Goal: Task Accomplishment & Management: Manage account settings

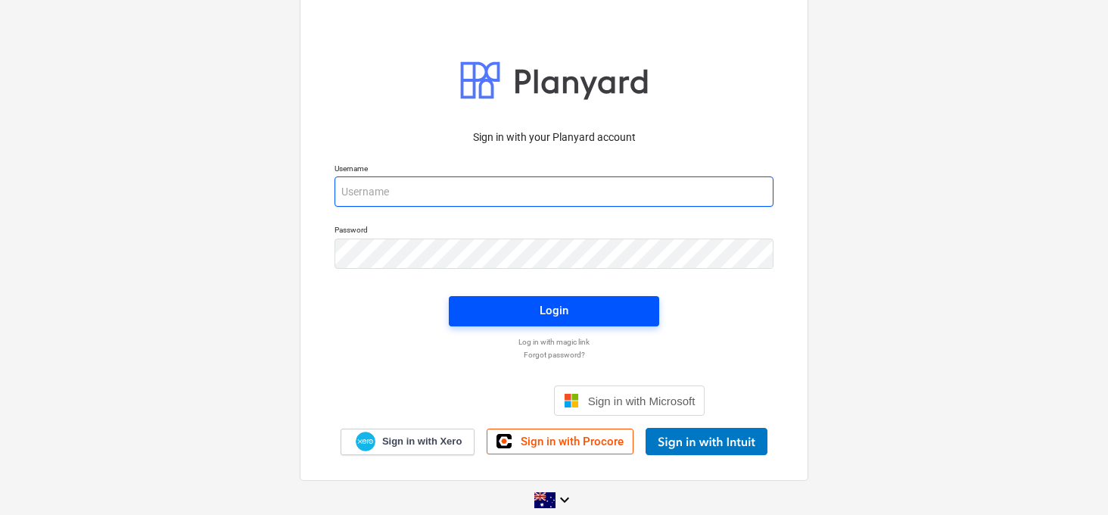
type input "[EMAIL_ADDRESS][DOMAIN_NAME]"
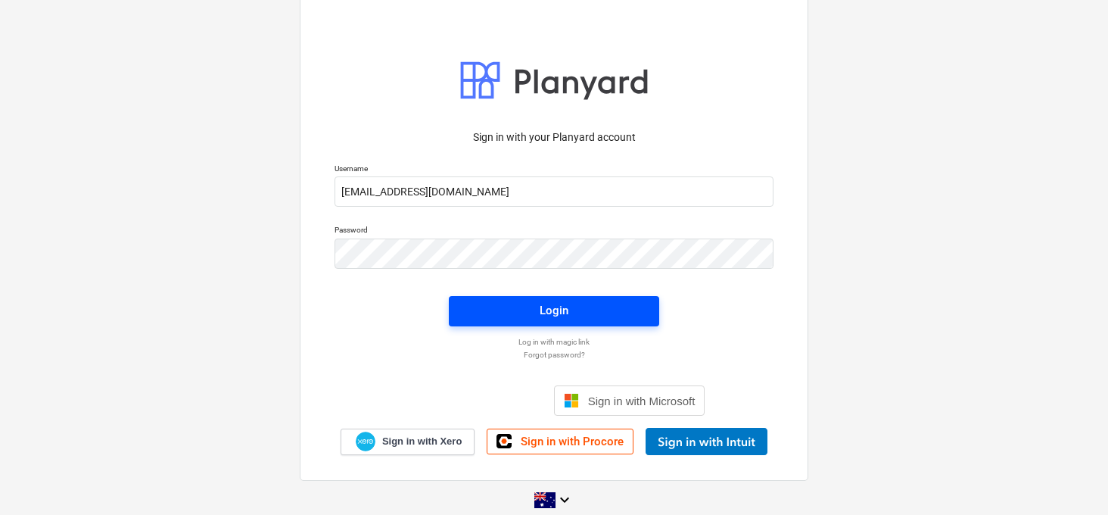
click at [485, 307] on span "Login" at bounding box center [554, 310] width 174 height 20
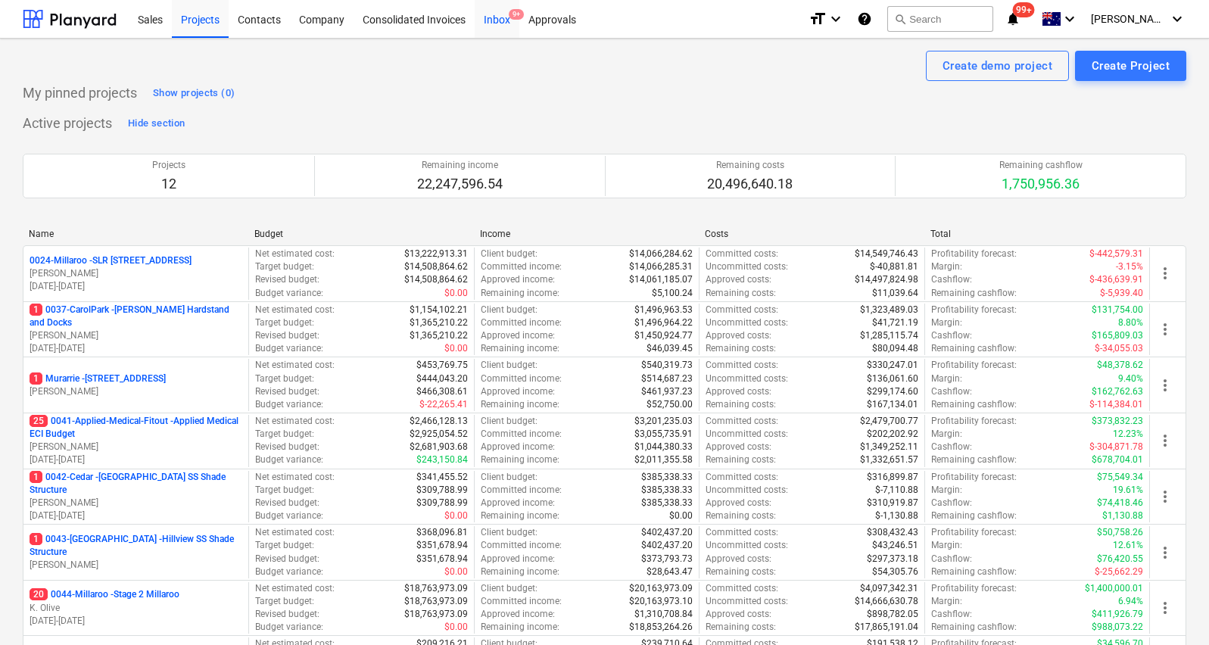
click at [503, 20] on div "Inbox 9+" at bounding box center [497, 18] width 45 height 39
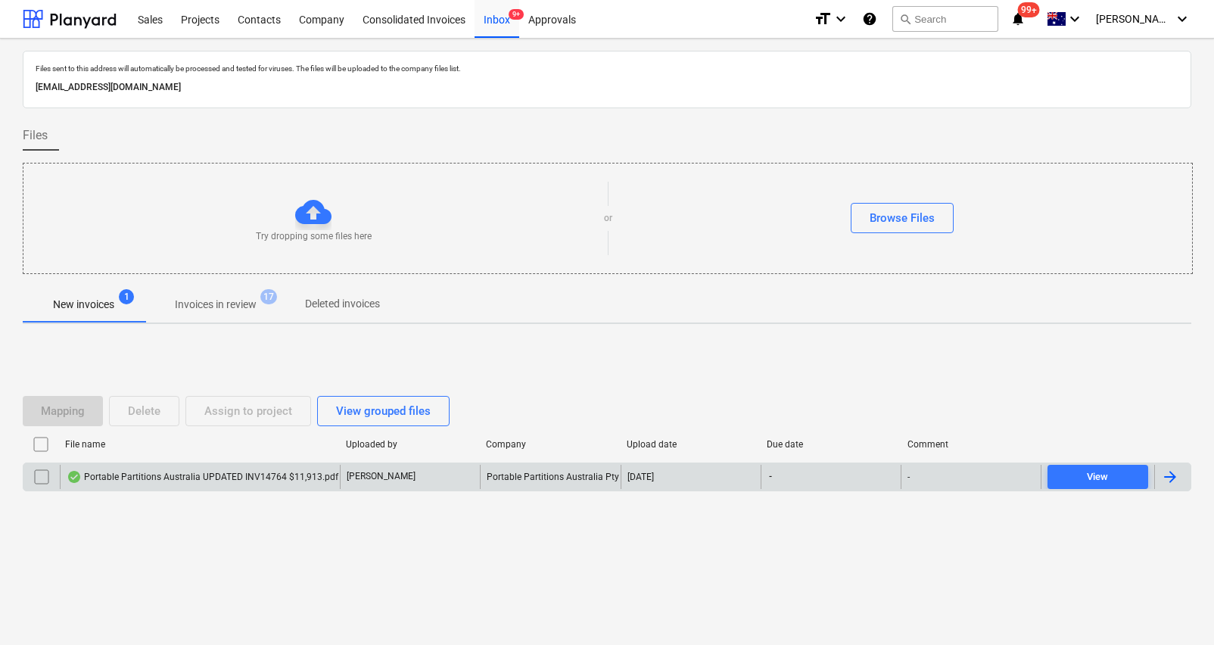
click at [220, 478] on div "Portable Partitions Australia UPDATED INV14764 $11,913.pdf" at bounding box center [203, 477] width 272 height 12
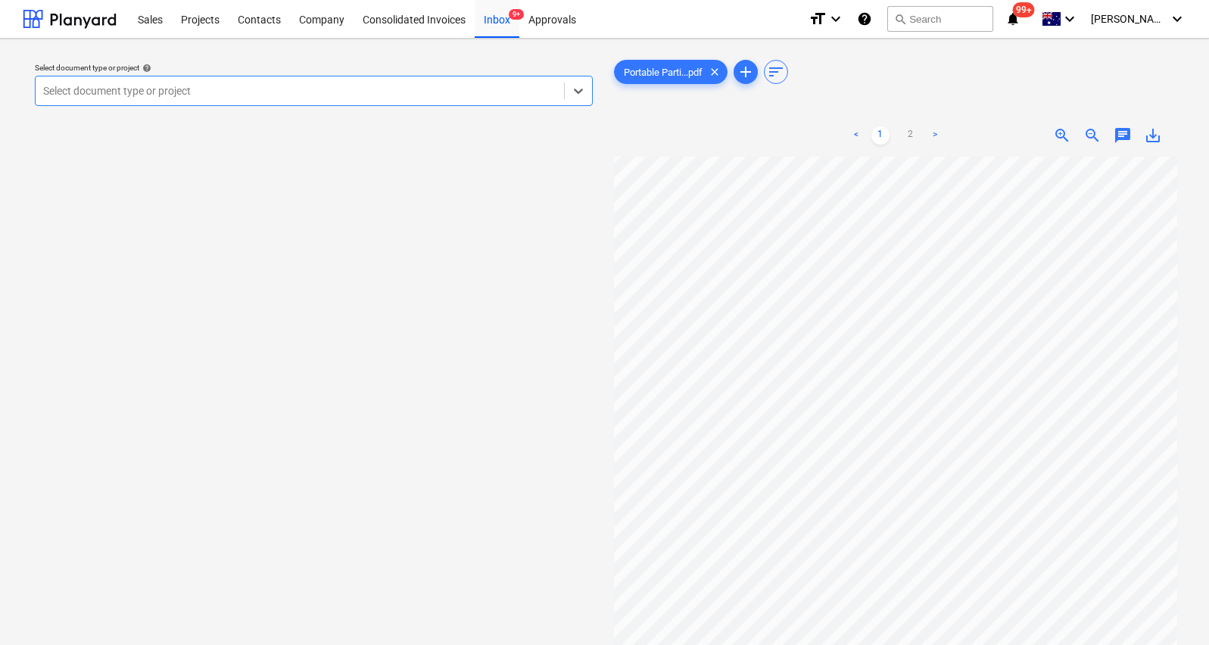
scroll to position [45, 0]
click at [327, 90] on div at bounding box center [299, 90] width 513 height 15
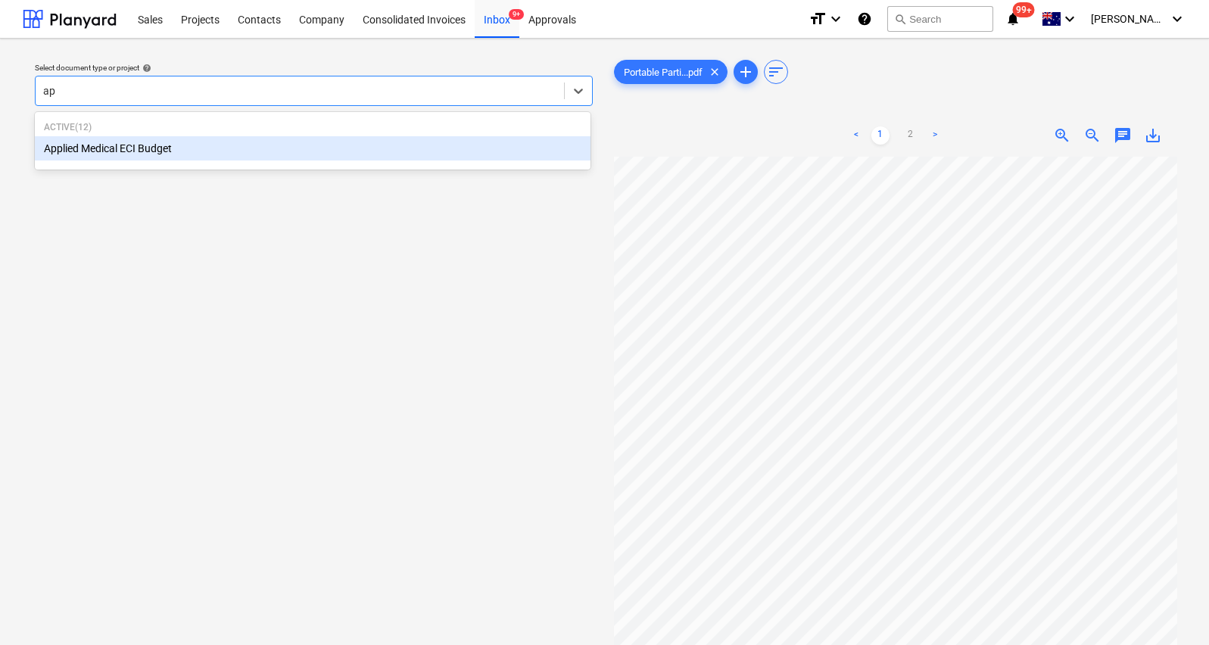
type input "app"
click at [249, 147] on div "Applied Medical ECI Budget" at bounding box center [313, 148] width 556 height 24
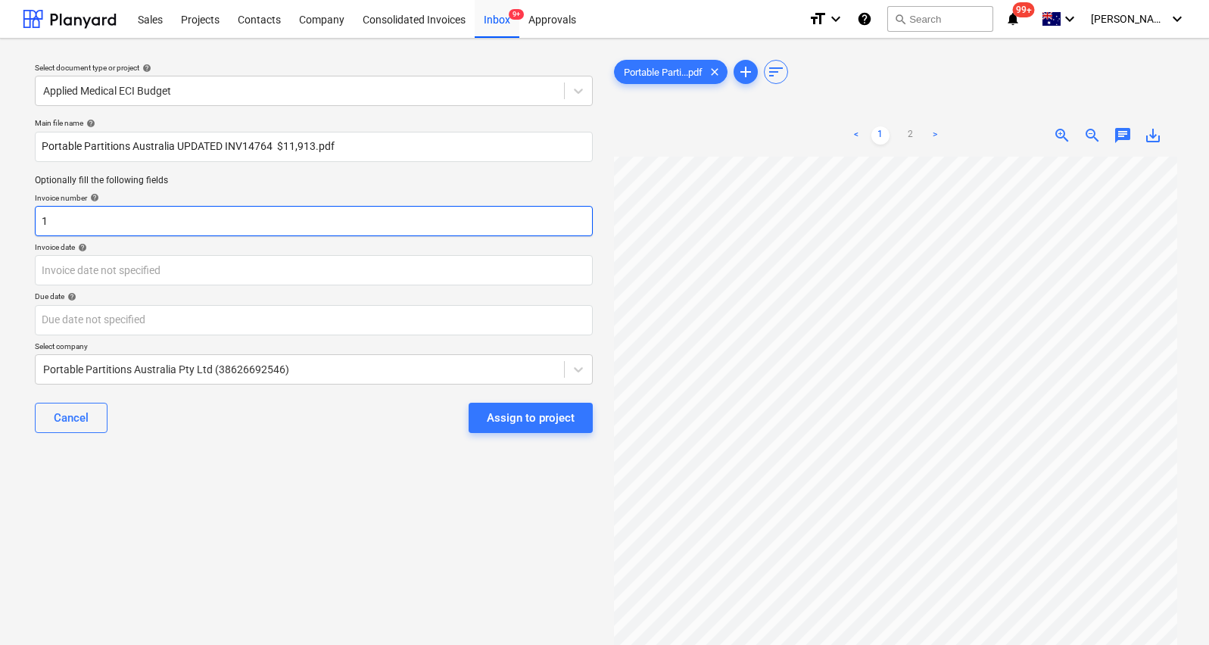
click at [152, 226] on input "1" at bounding box center [314, 221] width 558 height 30
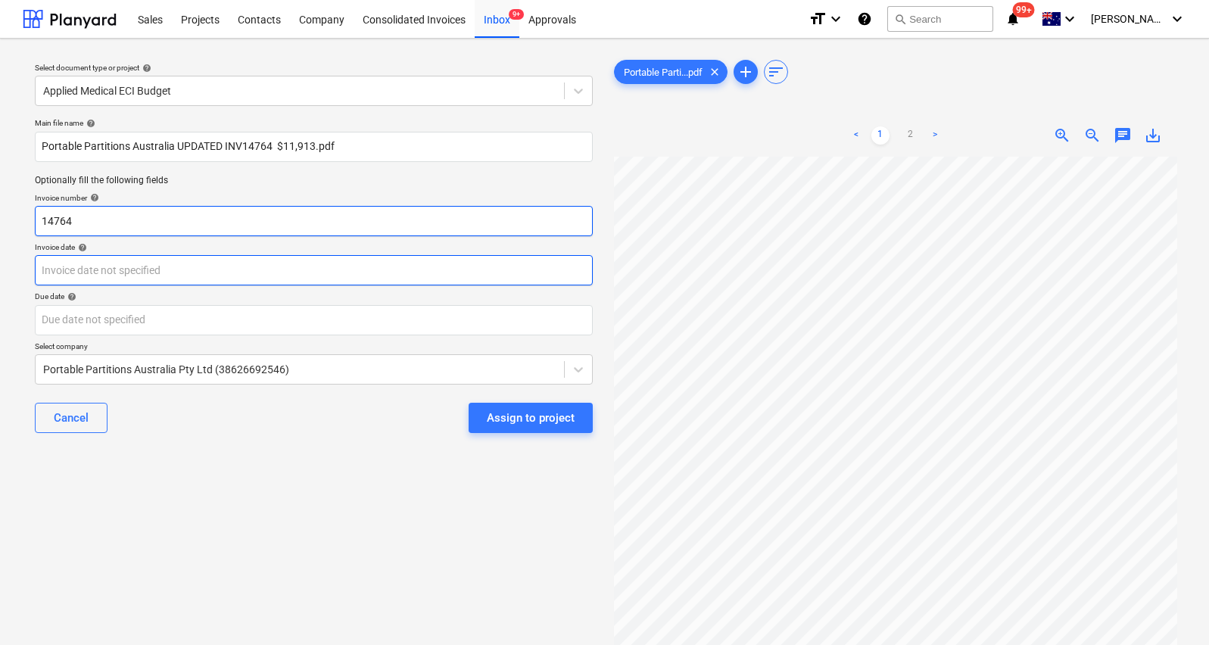
type input "14764"
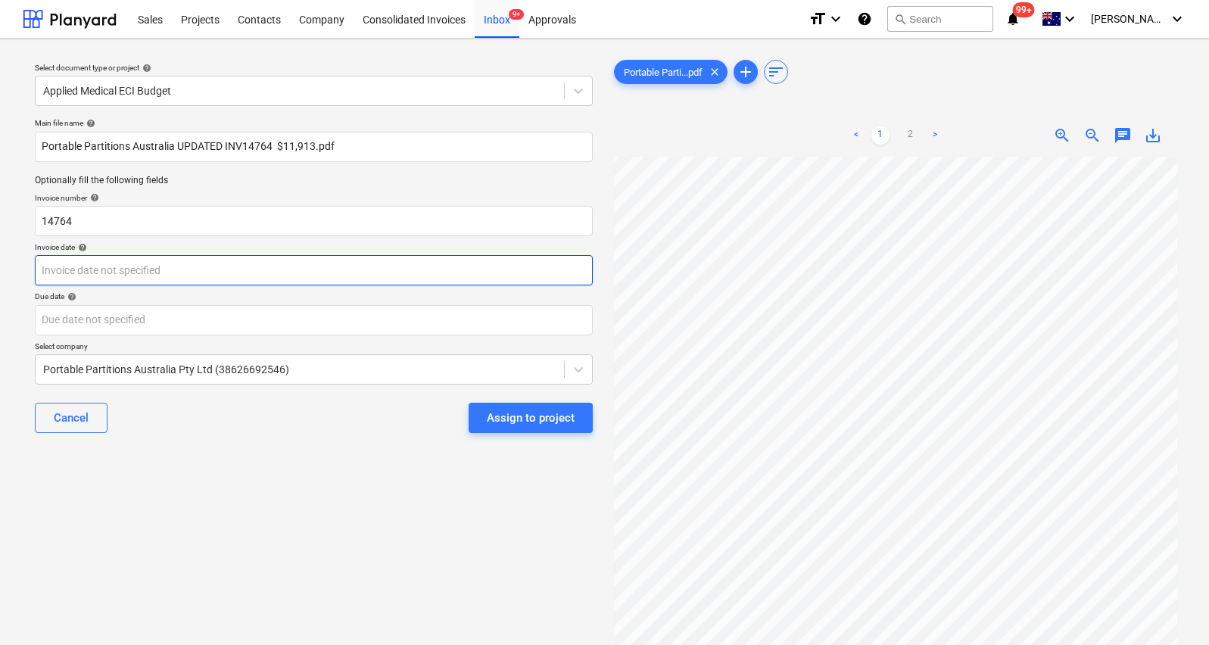
click at [107, 263] on body "Sales Projects Contacts Company Consolidated Invoices Inbox 9+ Approvals format…" at bounding box center [604, 322] width 1209 height 645
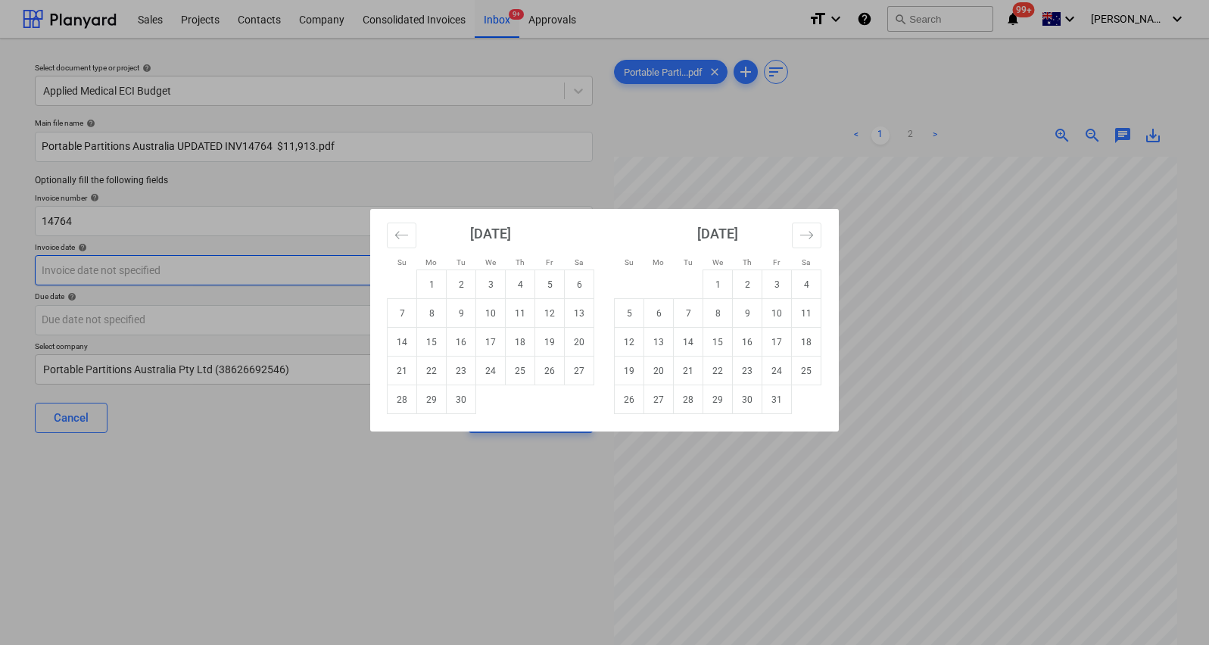
click at [107, 263] on div "Su Mo Tu We Th Fr Sa Su Mo Tu We Th Fr Sa [DATE] 1 2 3 4 5 6 7 8 9 10 11 12 13 …" at bounding box center [604, 322] width 1209 height 645
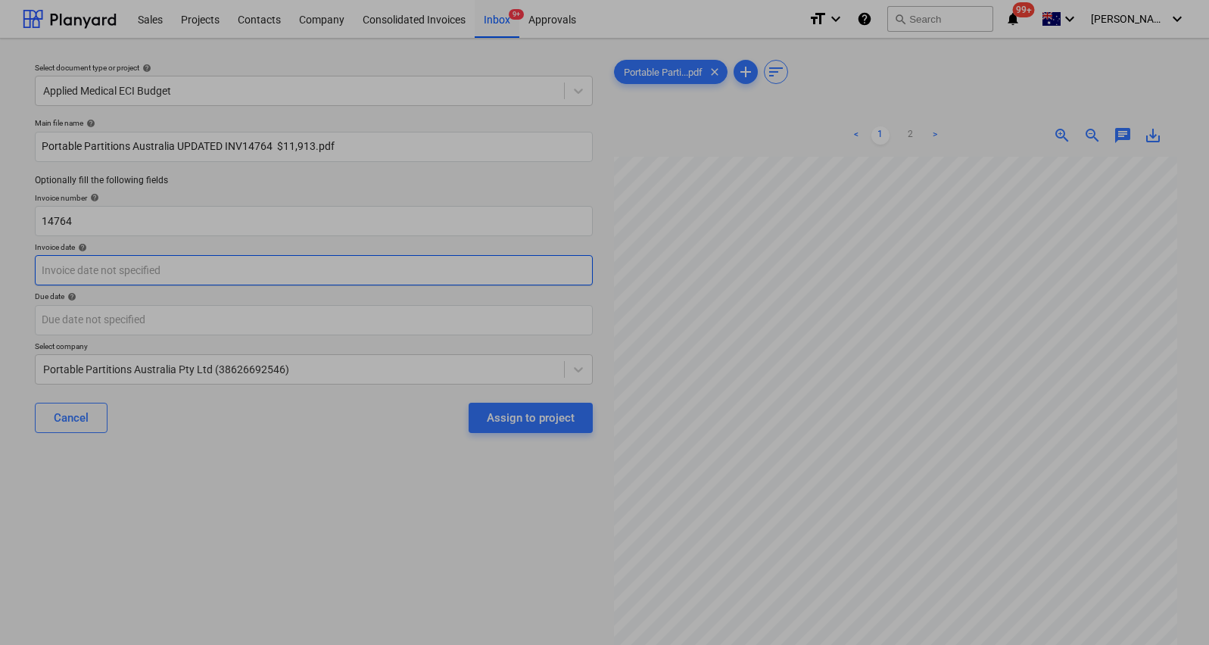
click at [107, 263] on body "Sales Projects Contacts Company Consolidated Invoices Inbox 9+ Approvals format…" at bounding box center [604, 322] width 1209 height 645
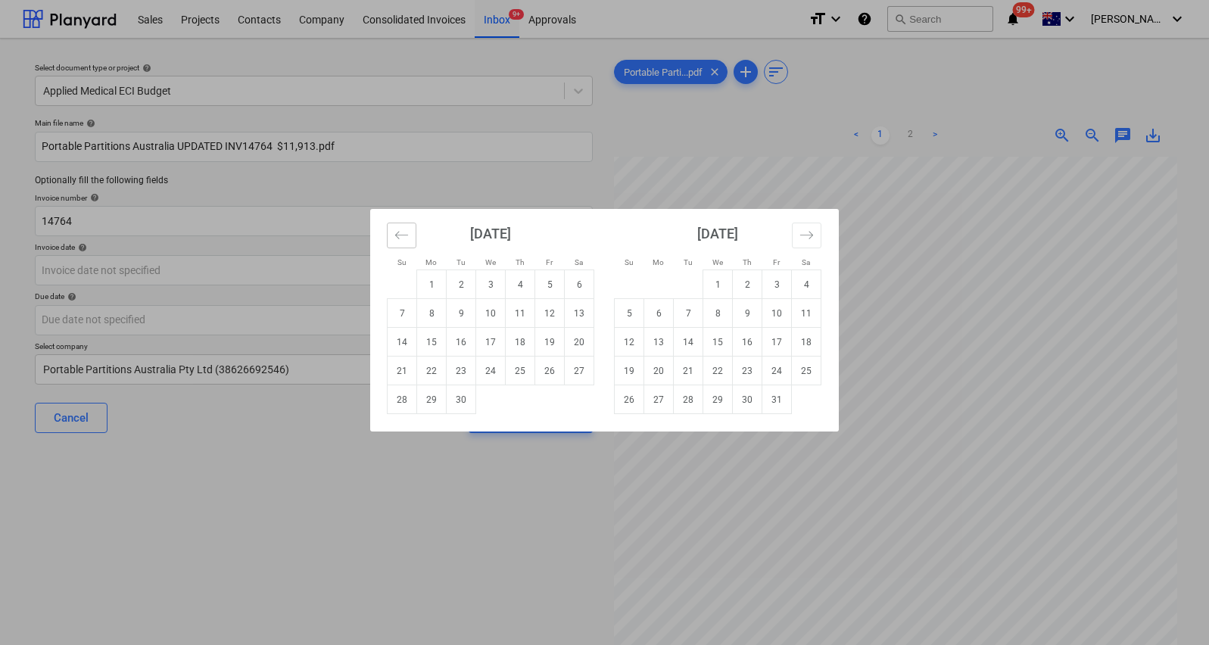
click at [397, 233] on icon "Move backward to switch to the previous month." at bounding box center [401, 235] width 13 height 8
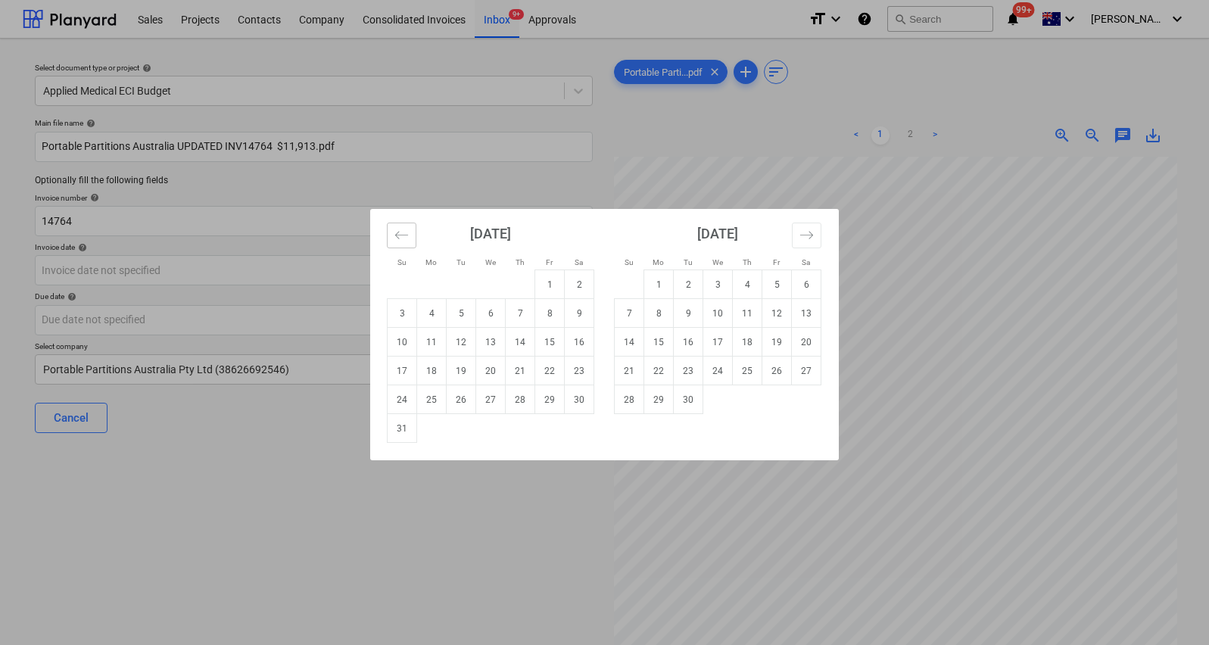
click at [399, 235] on icon "Move backward to switch to the previous month." at bounding box center [401, 235] width 13 height 8
click at [549, 285] on td "4" at bounding box center [550, 284] width 30 height 29
type input "[DATE]"
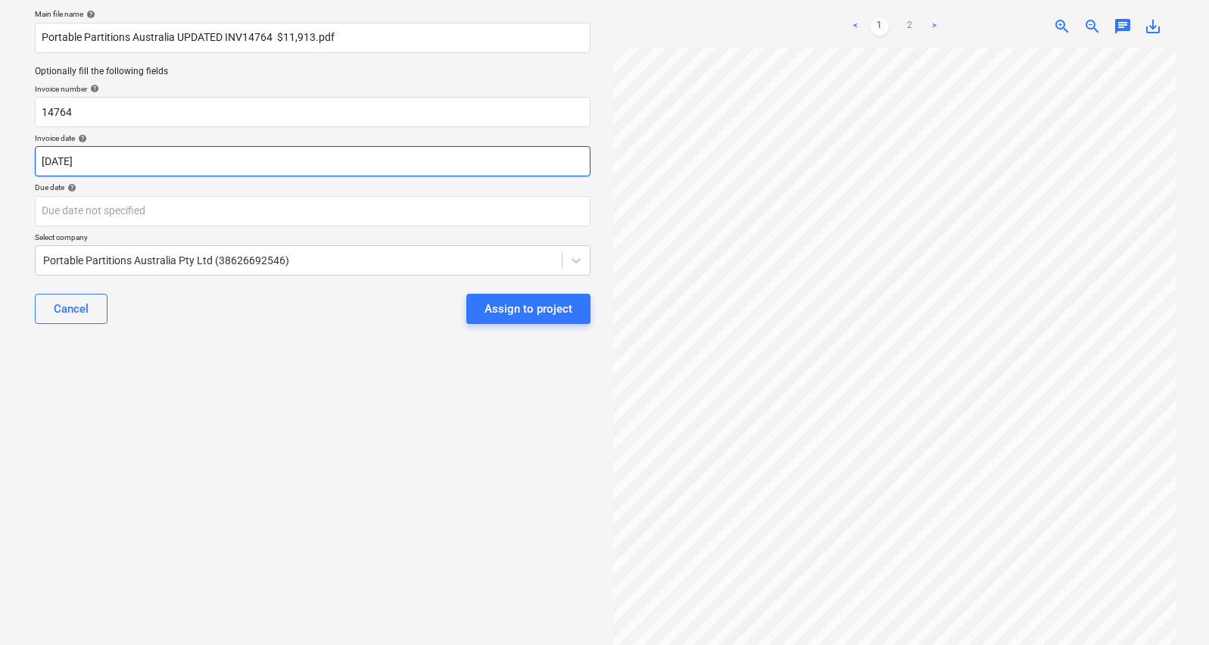
scroll to position [111, 0]
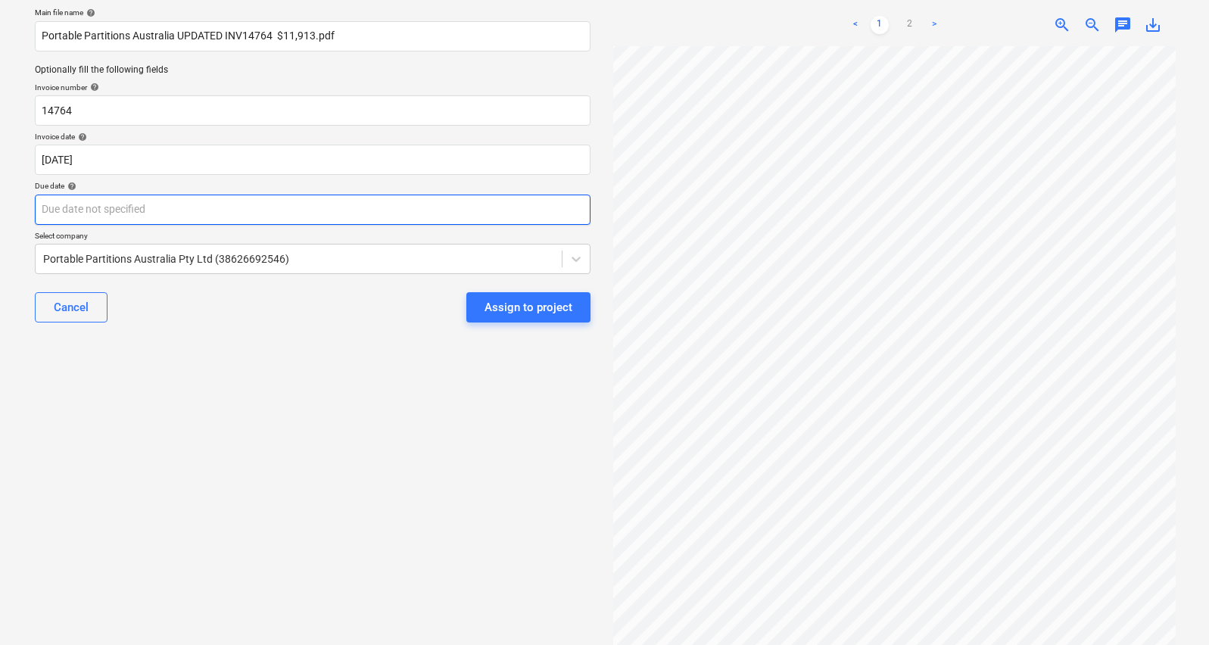
click at [194, 212] on body "Sales Projects Contacts Company Consolidated Invoices Inbox 9+ Approvals format…" at bounding box center [604, 211] width 1209 height 645
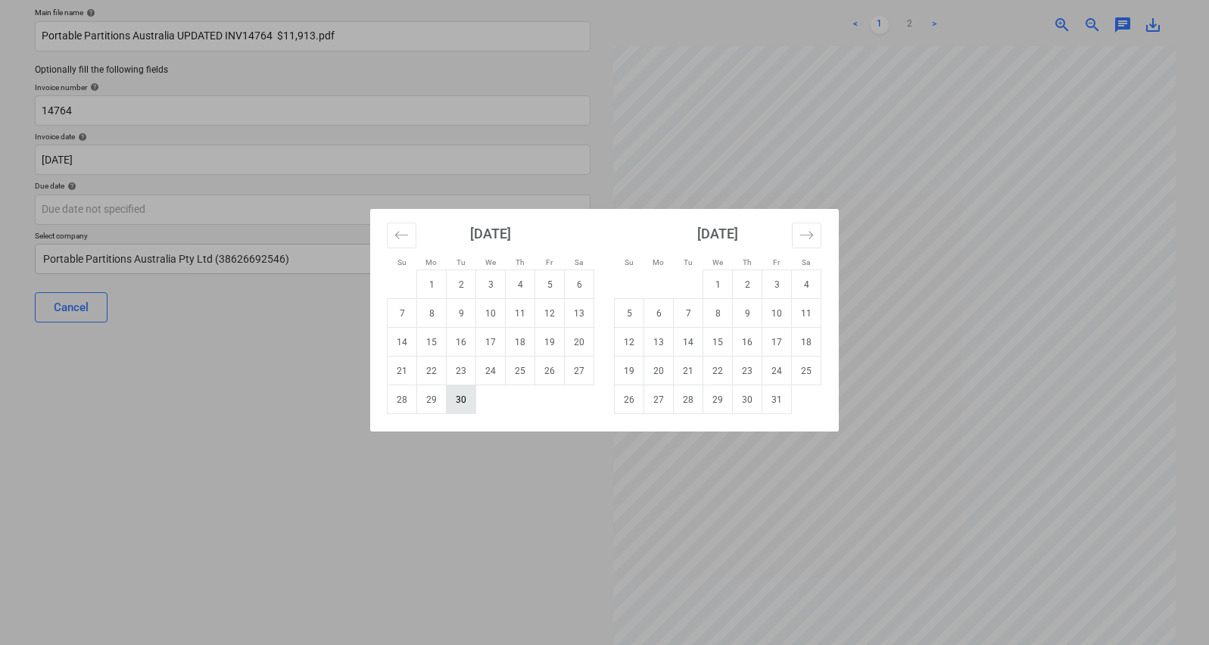
click at [461, 401] on td "30" at bounding box center [462, 399] width 30 height 29
type input "[DATE]"
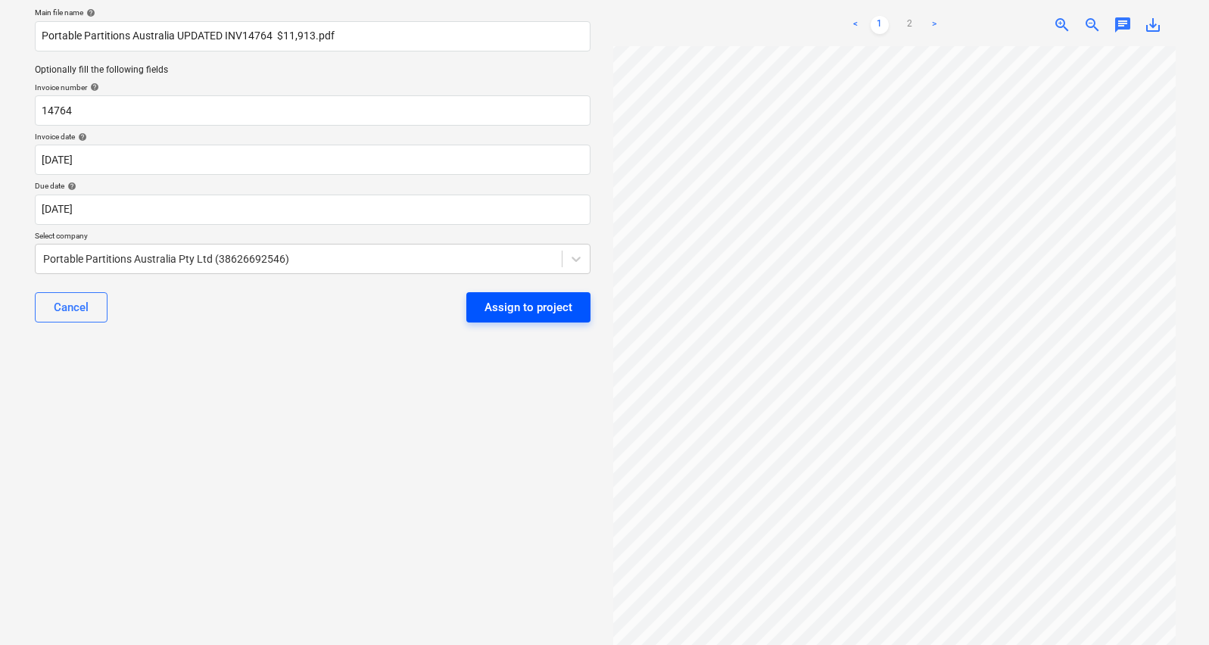
click at [528, 308] on div "Assign to project" at bounding box center [528, 307] width 88 height 20
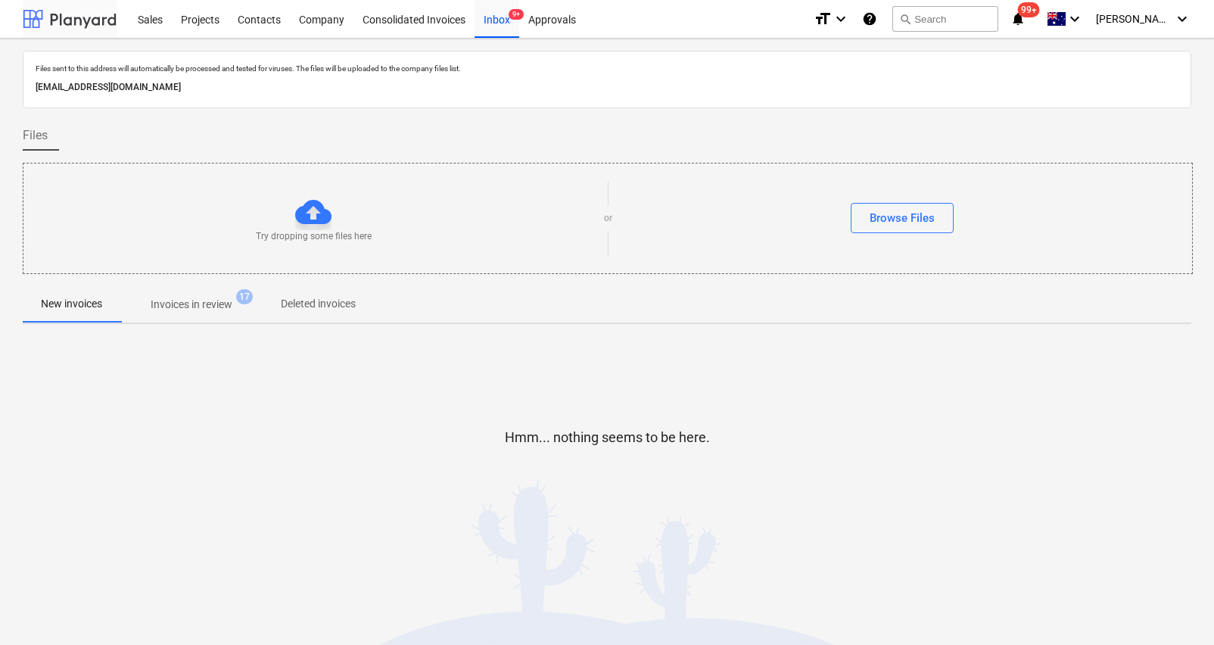
click at [76, 22] on div at bounding box center [70, 19] width 94 height 38
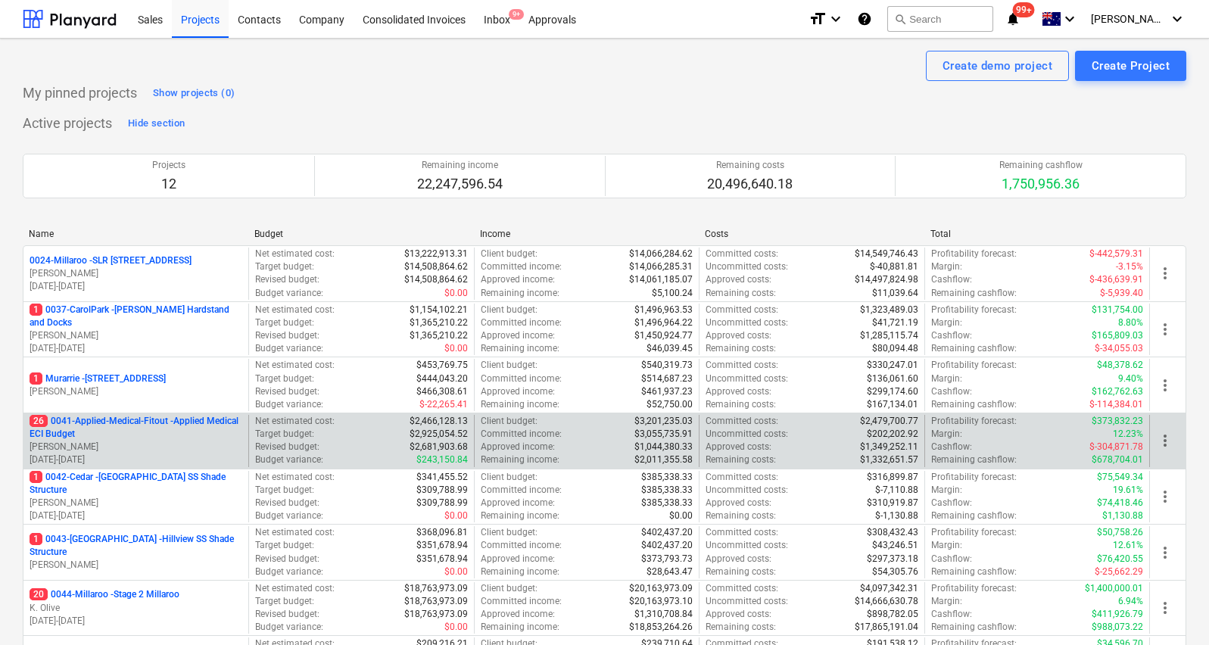
click at [153, 425] on p "26 0041-Applied-Medical-Fitout - Applied Medical ECI Budget" at bounding box center [136, 428] width 213 height 26
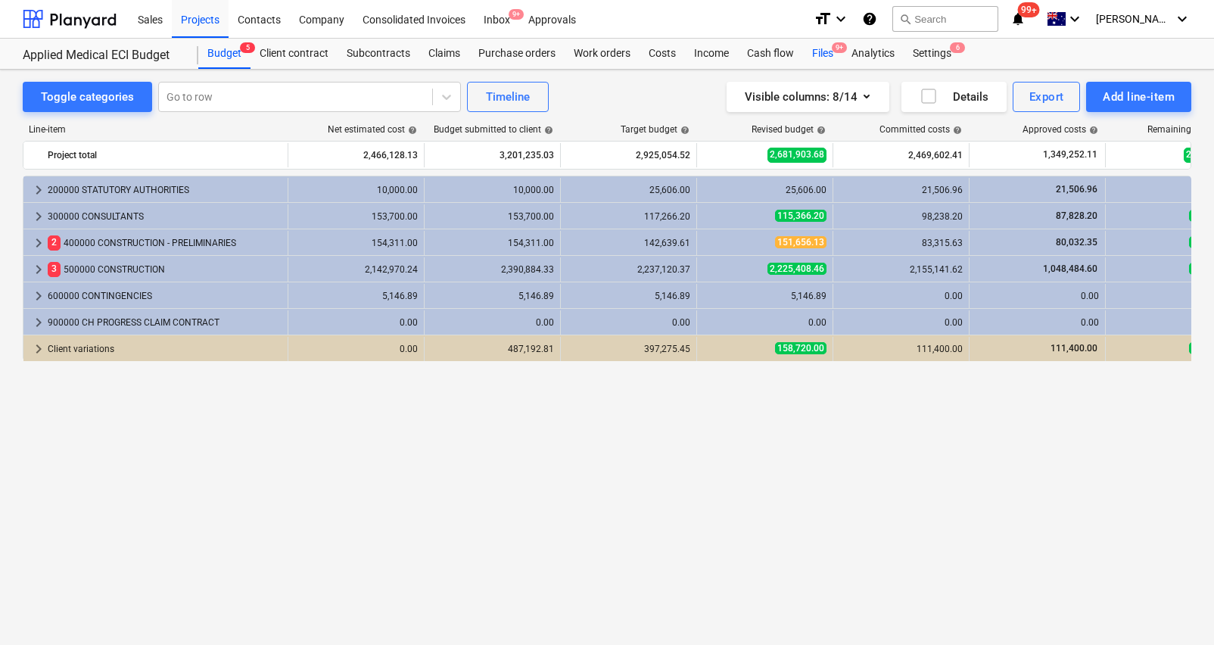
click at [830, 48] on div "Files 9+" at bounding box center [822, 54] width 39 height 30
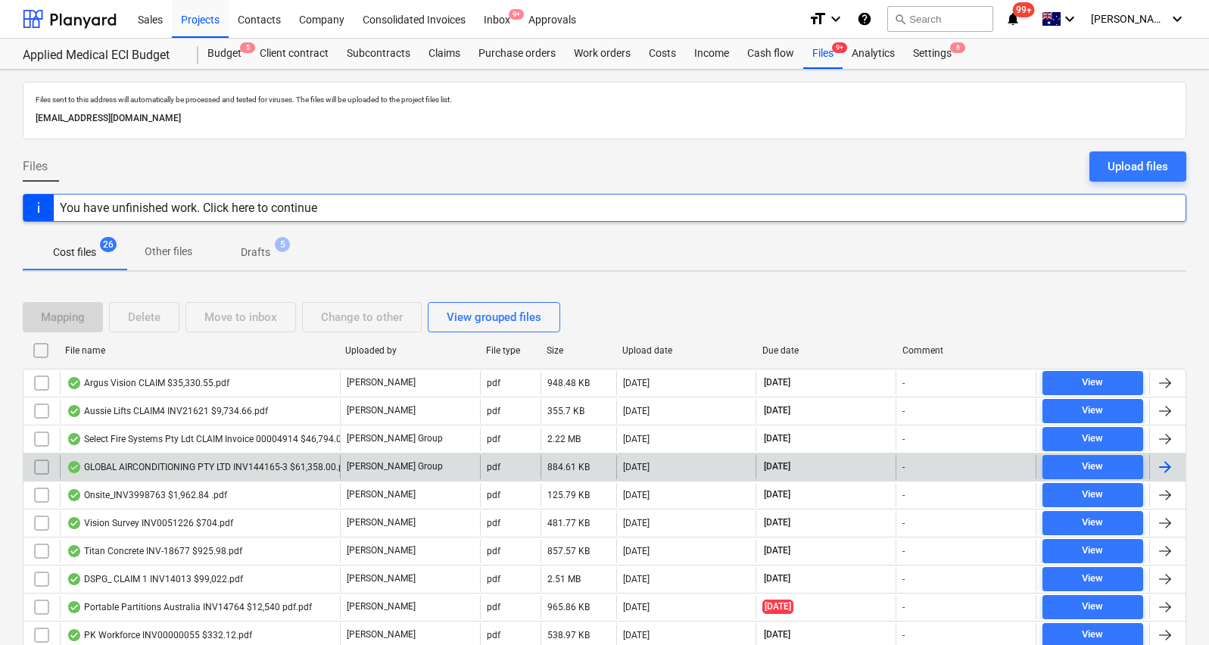
scroll to position [30, 0]
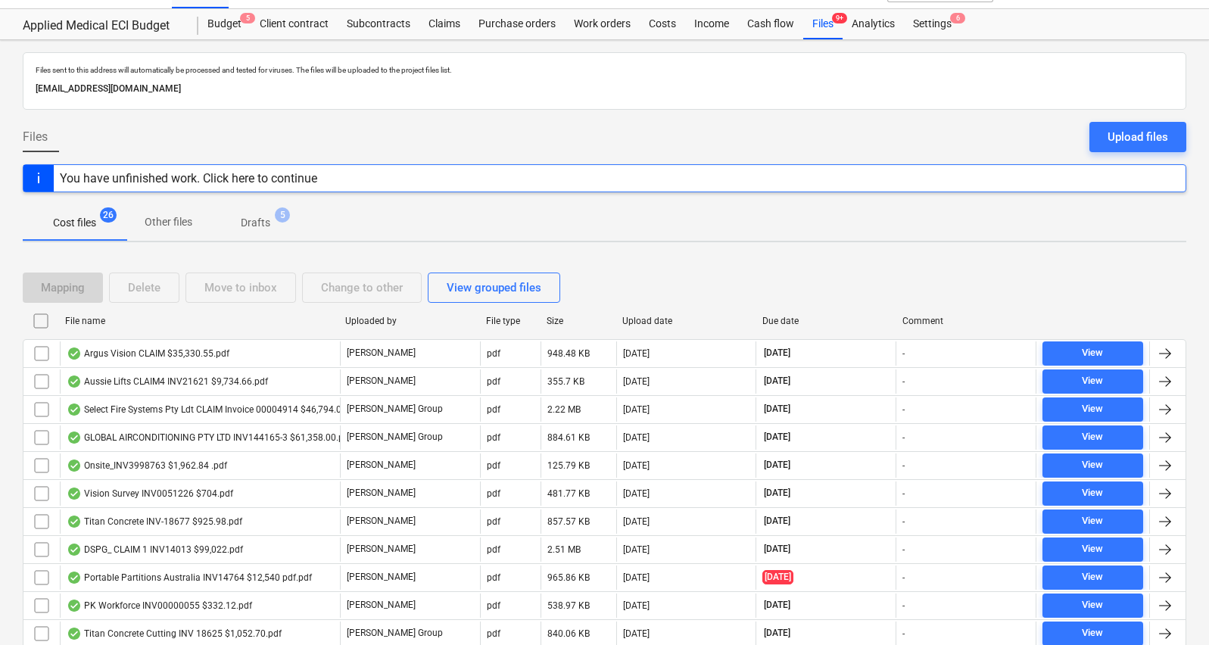
click at [653, 316] on div "Upload date" at bounding box center [686, 321] width 128 height 11
checkbox input "false"
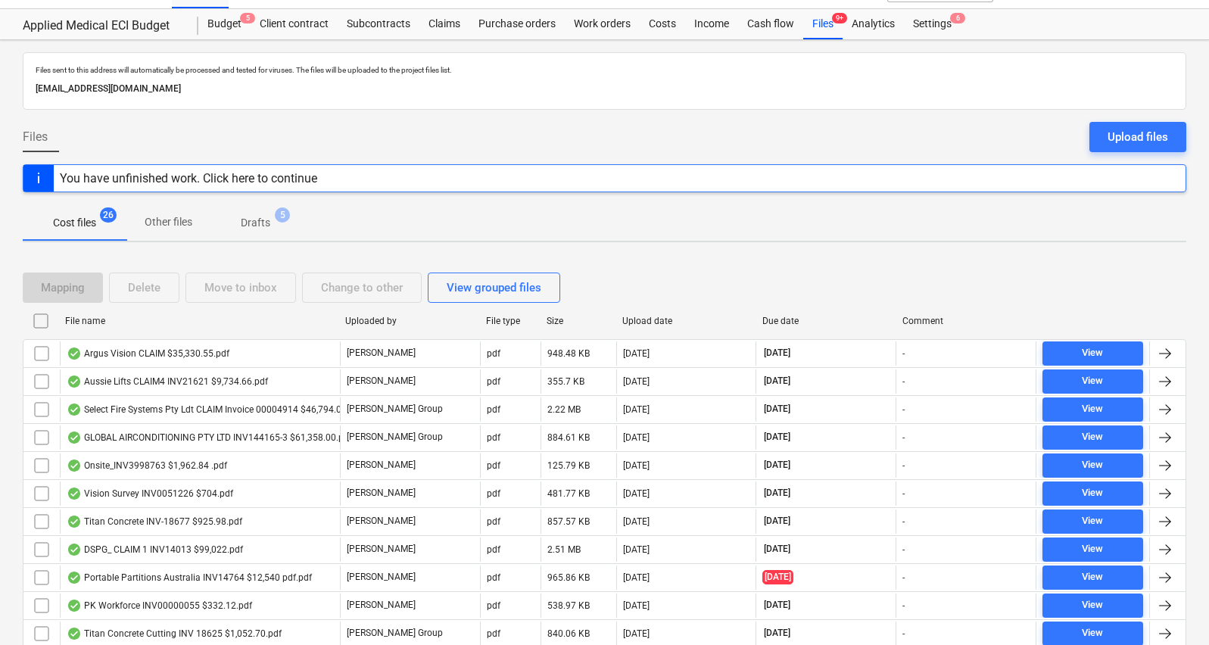
checkbox input "false"
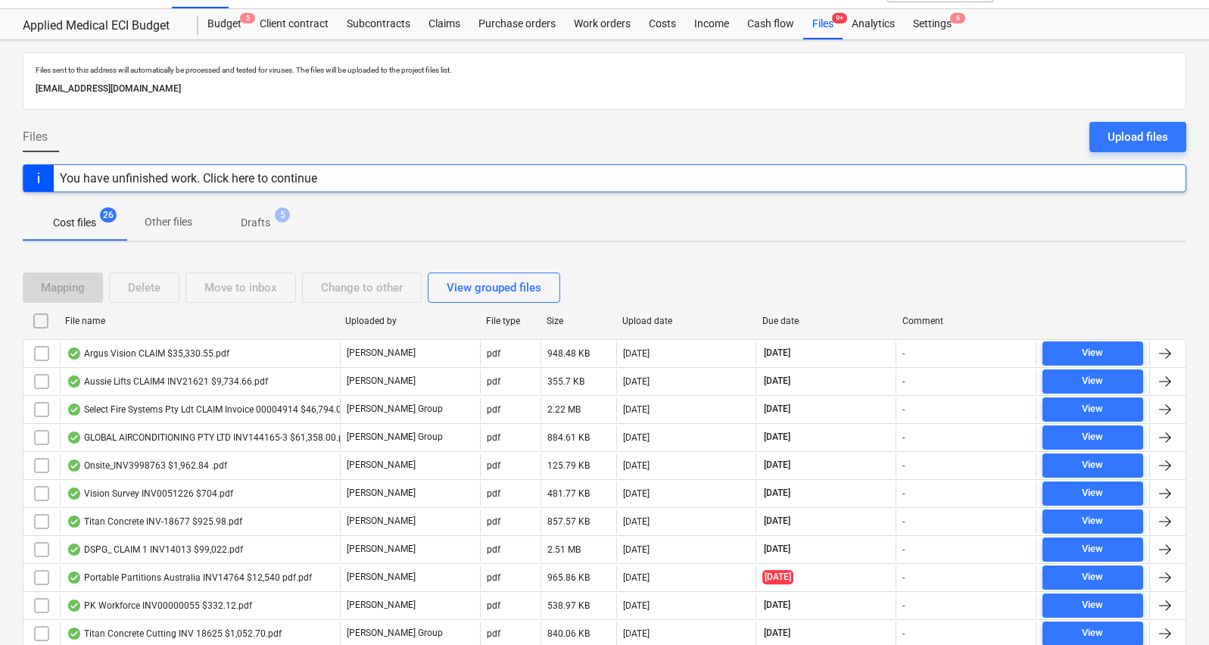
checkbox input "false"
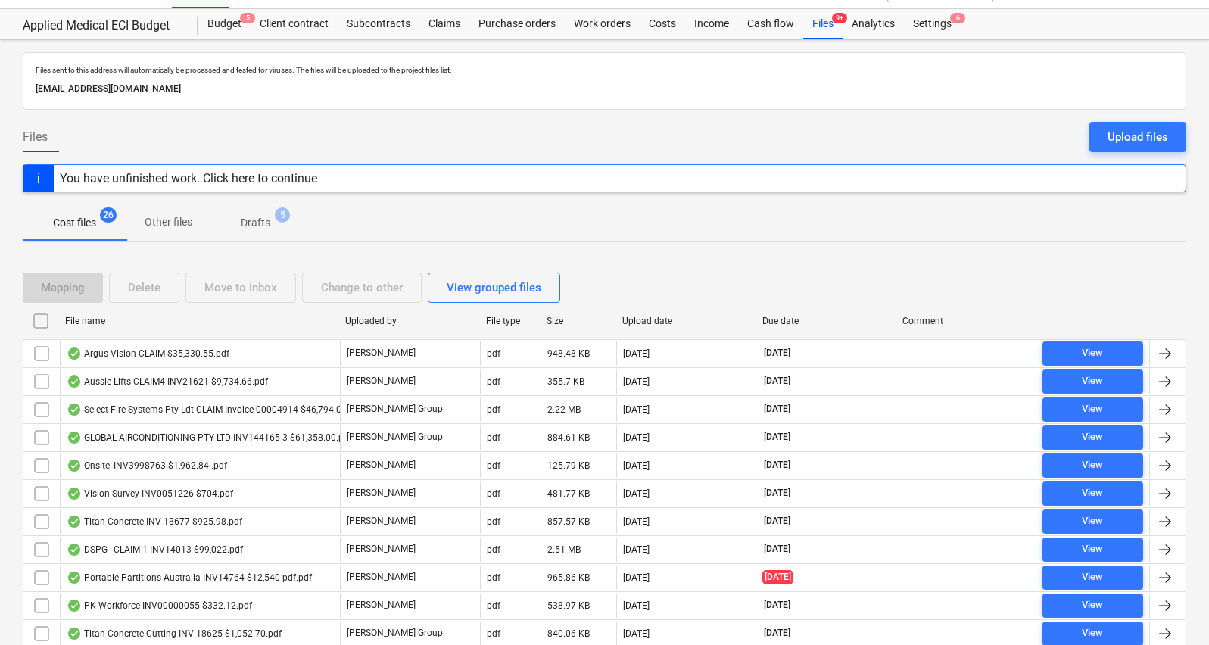
checkbox input "false"
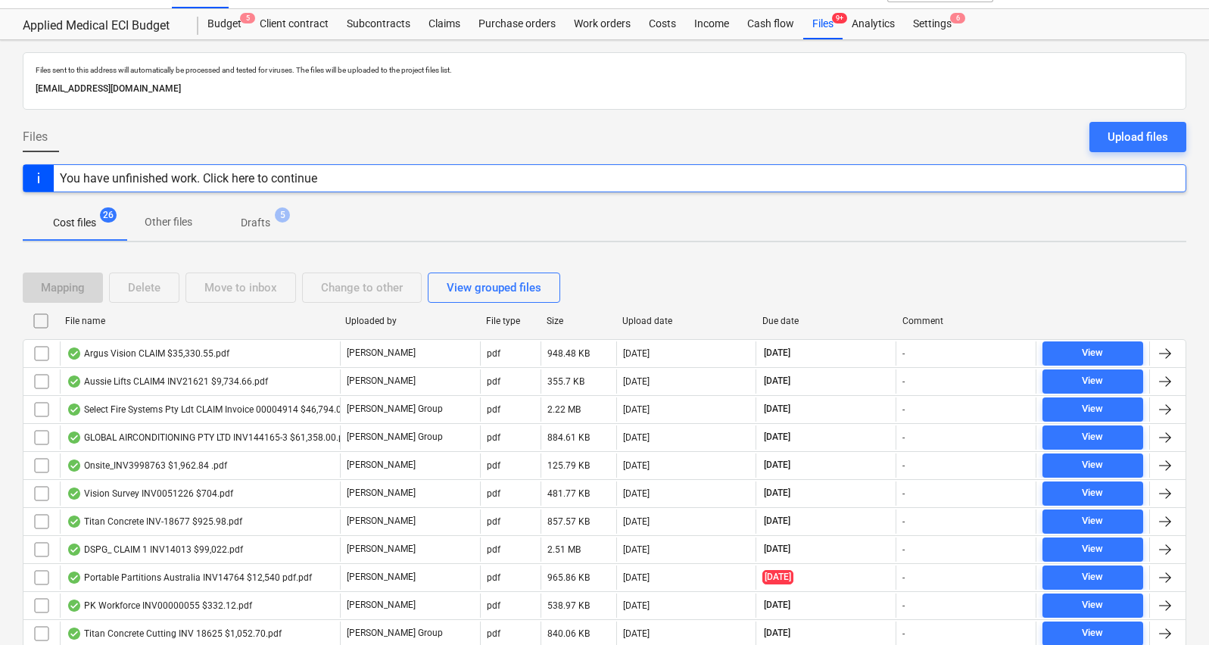
checkbox input "false"
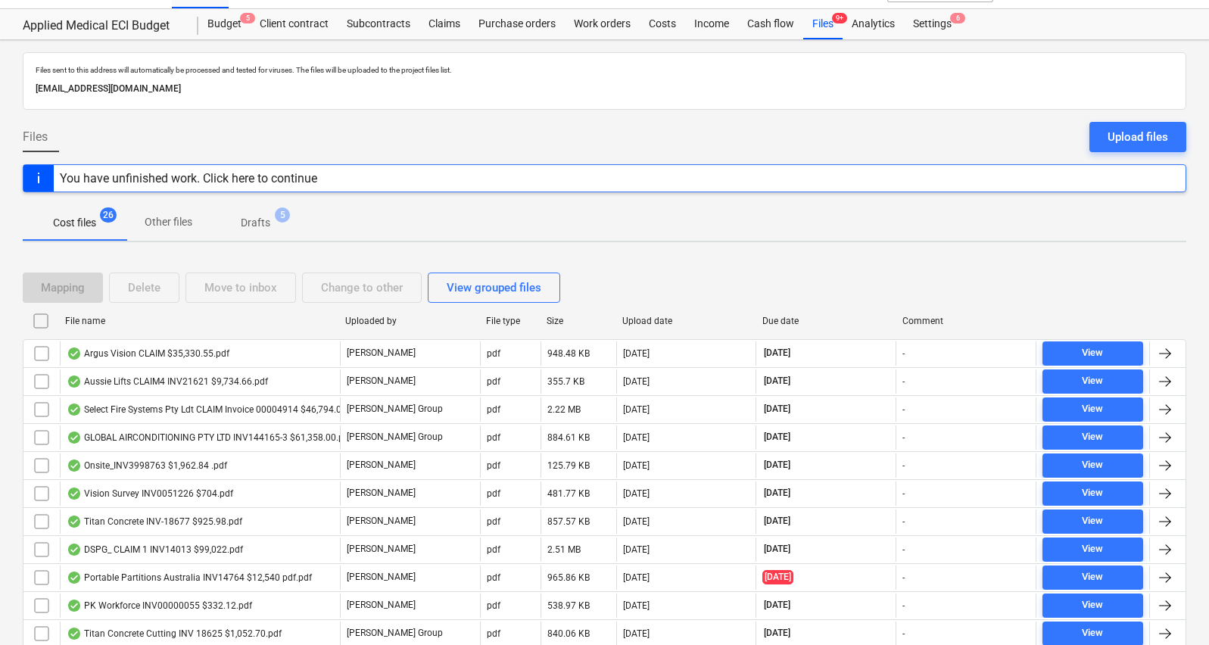
checkbox input "false"
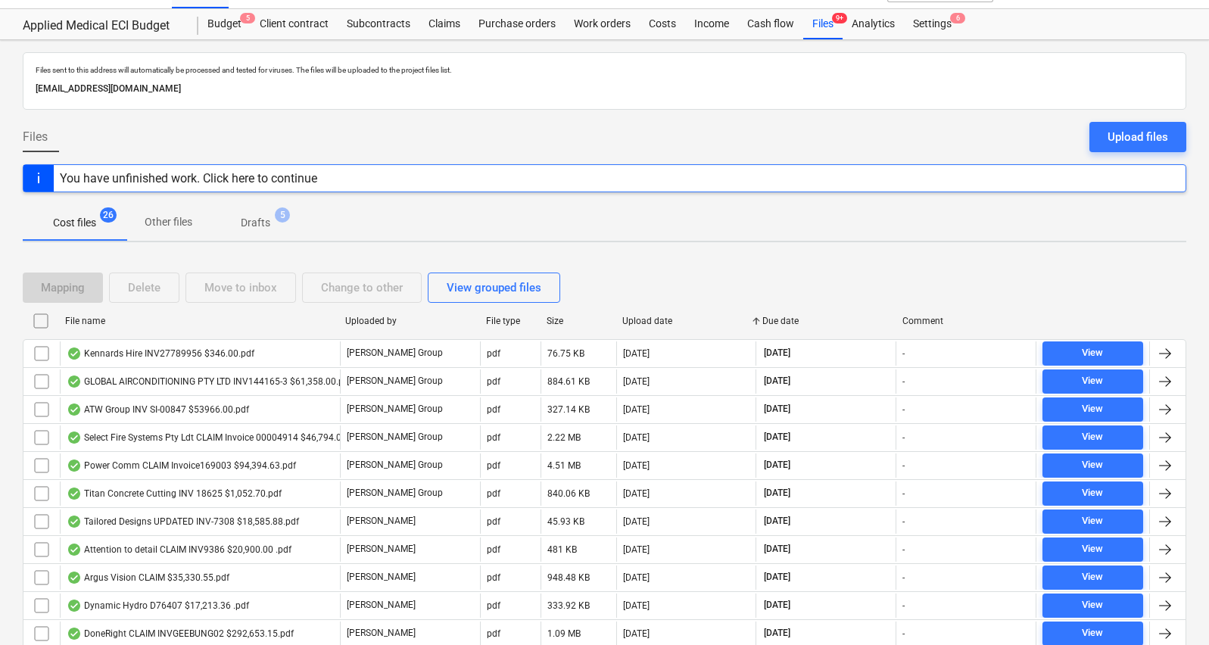
click at [652, 316] on div "Upload date" at bounding box center [686, 321] width 128 height 11
checkbox input "false"
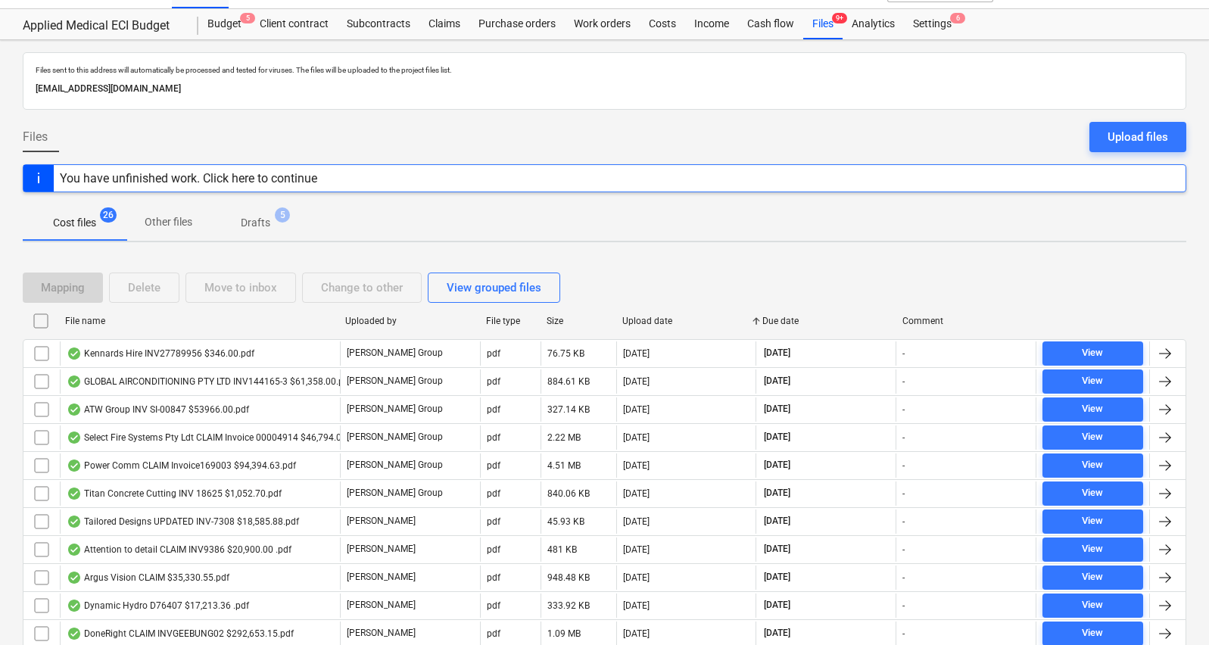
checkbox input "false"
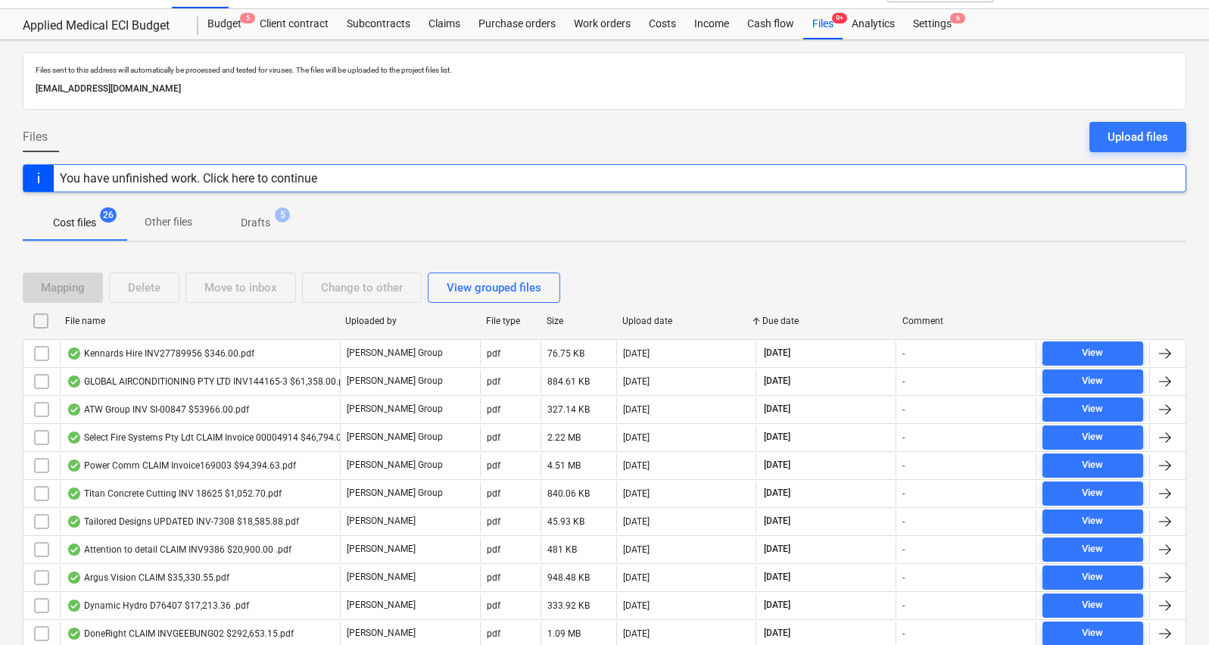
checkbox input "false"
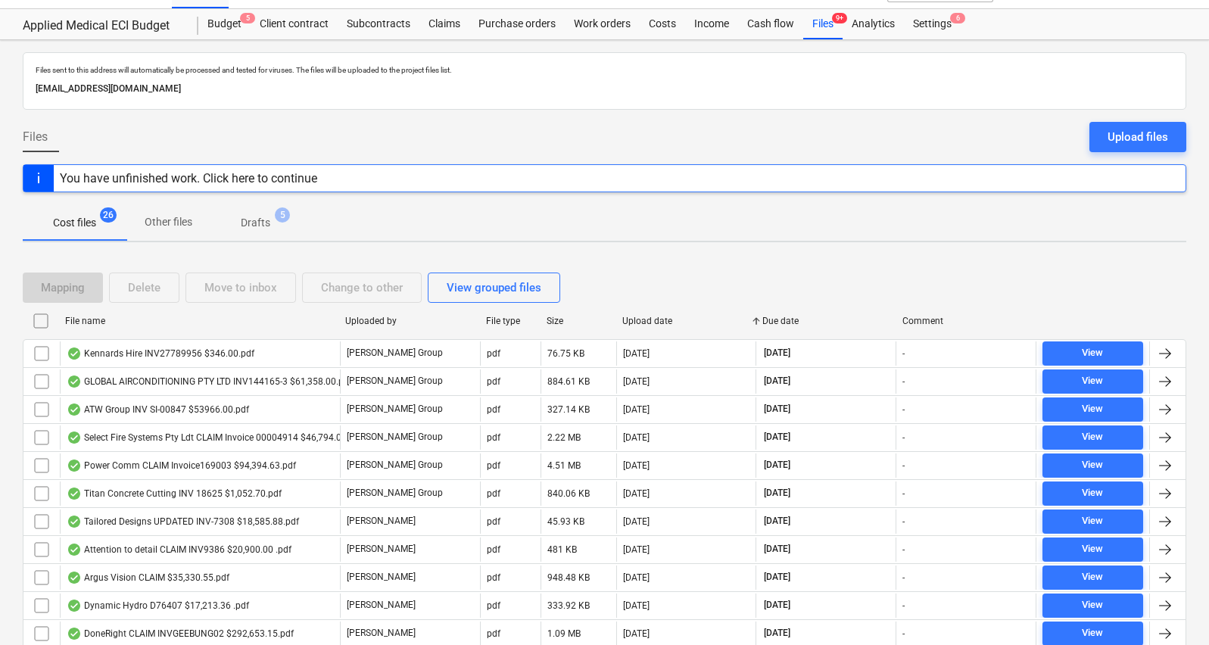
checkbox input "false"
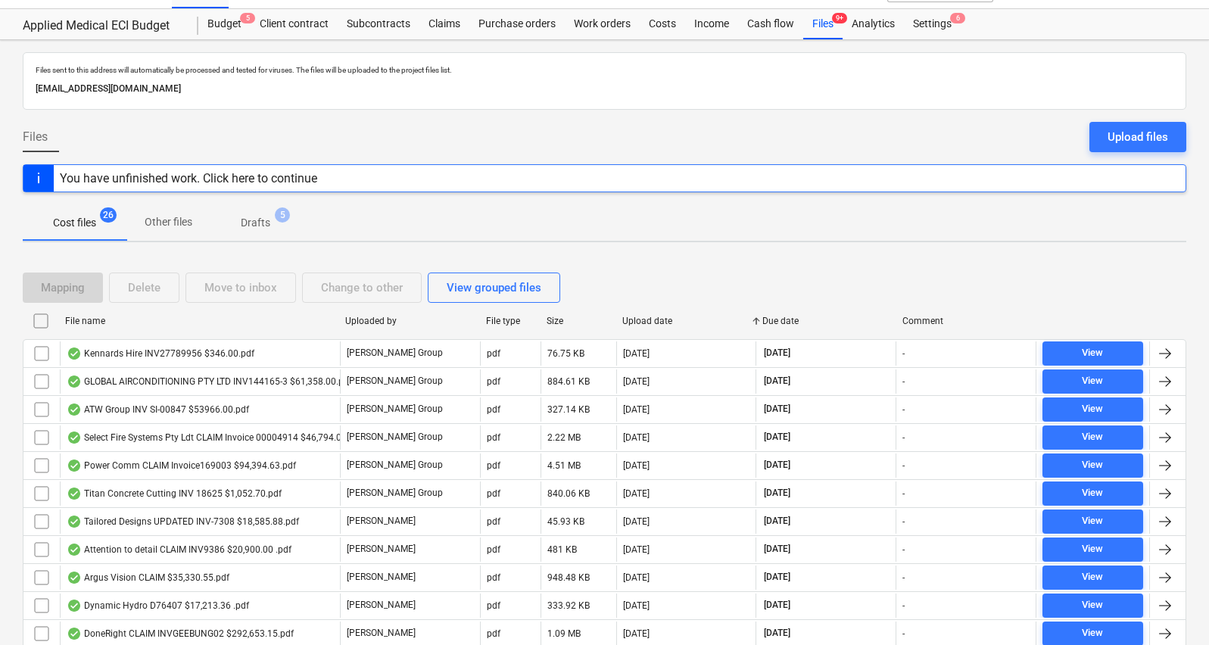
checkbox input "false"
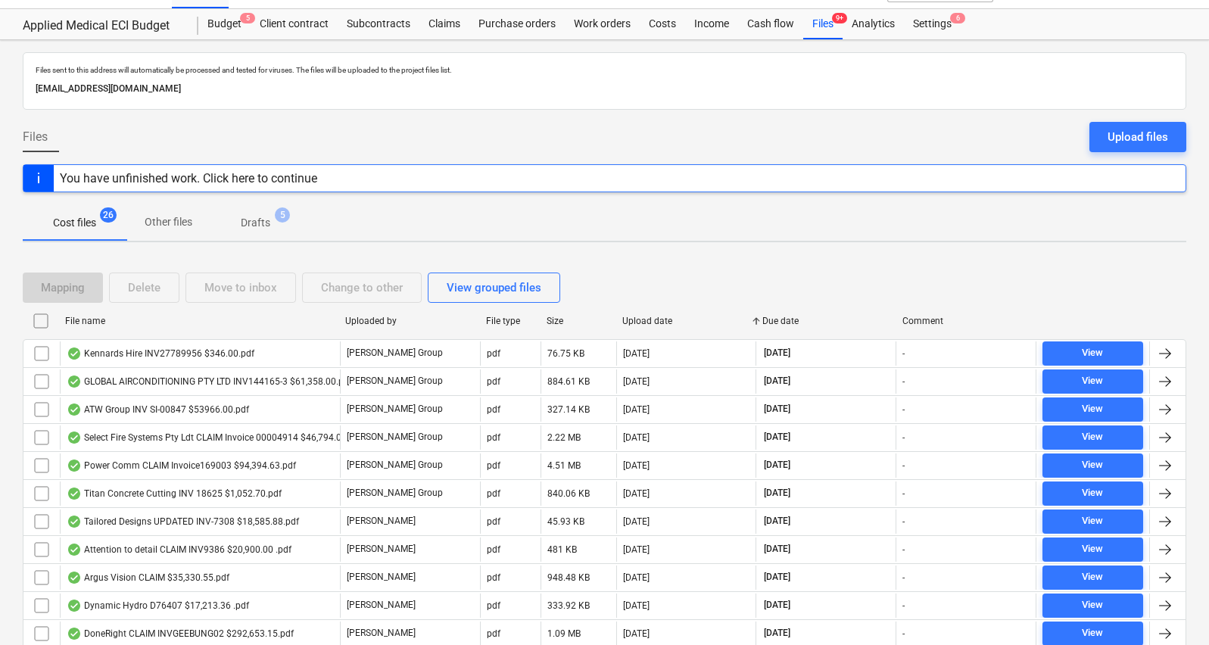
checkbox input "false"
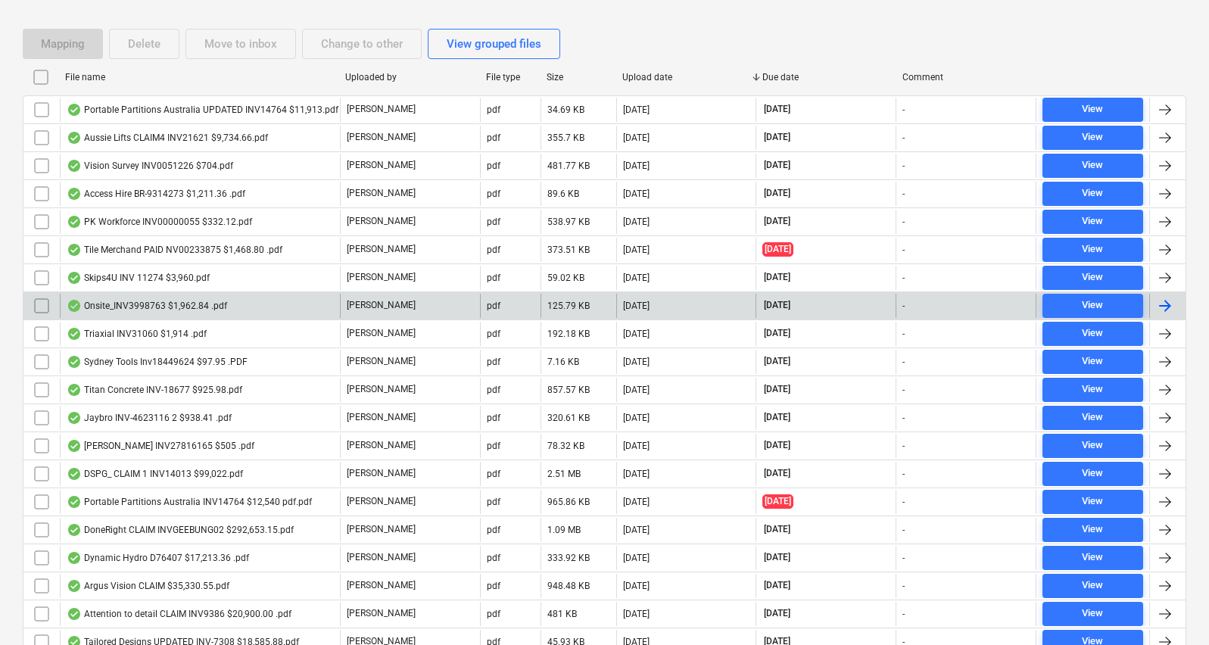
scroll to position [282, 0]
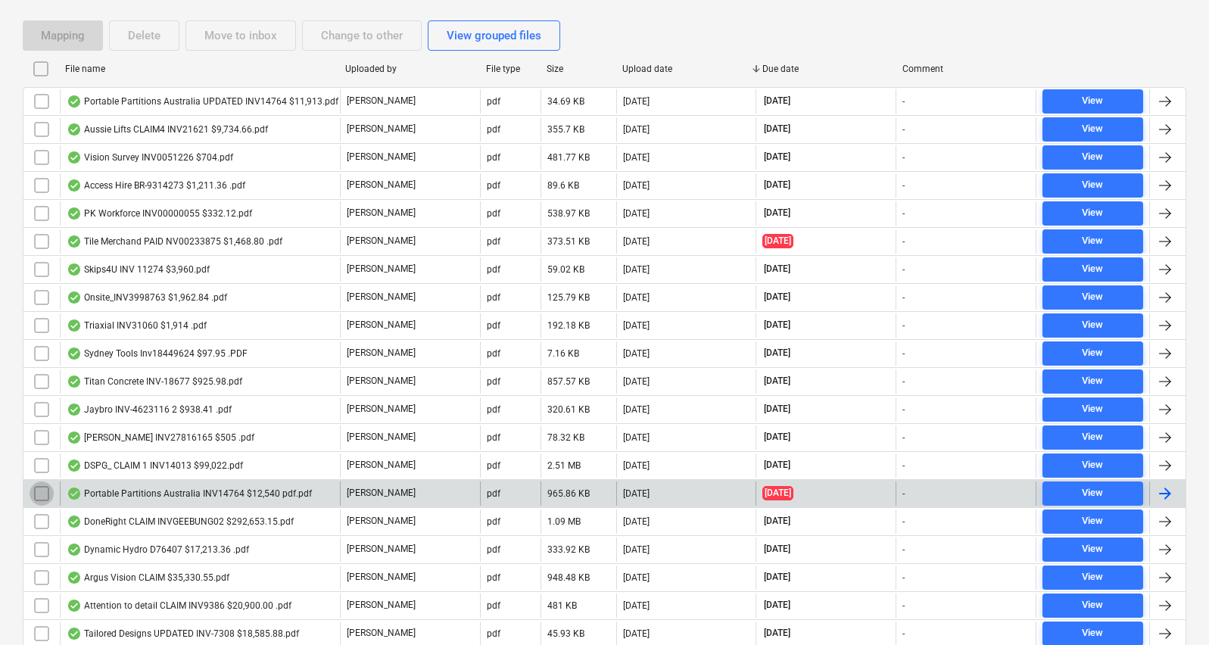
click at [39, 494] on input "checkbox" at bounding box center [42, 493] width 24 height 24
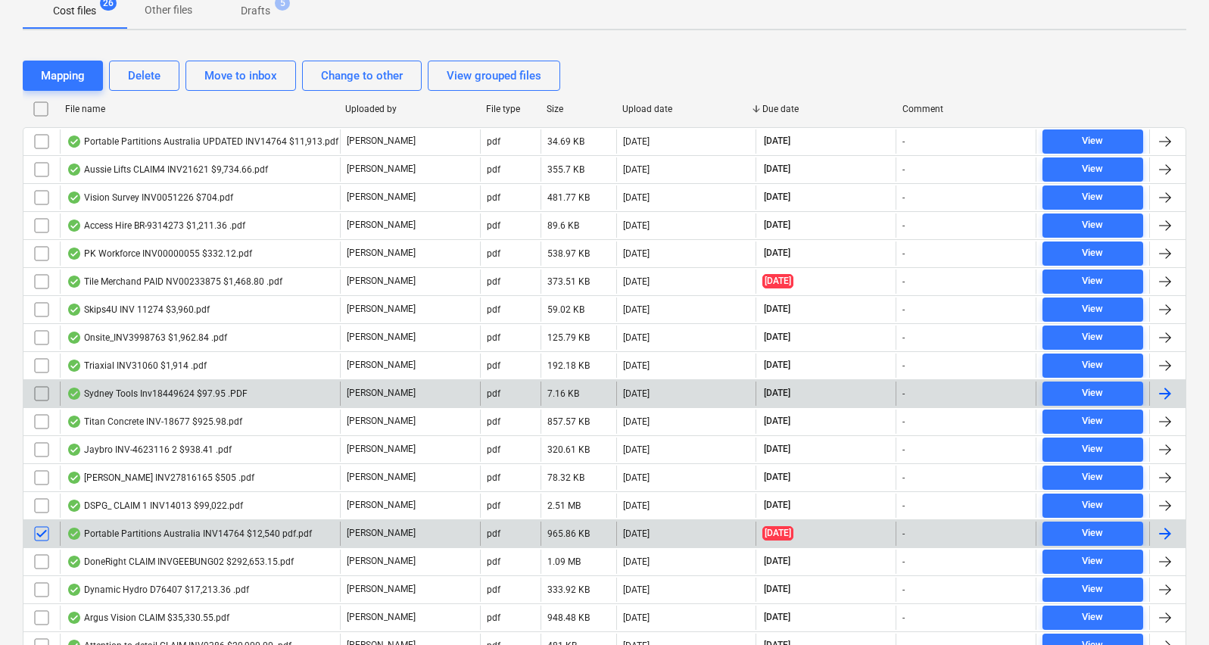
scroll to position [229, 0]
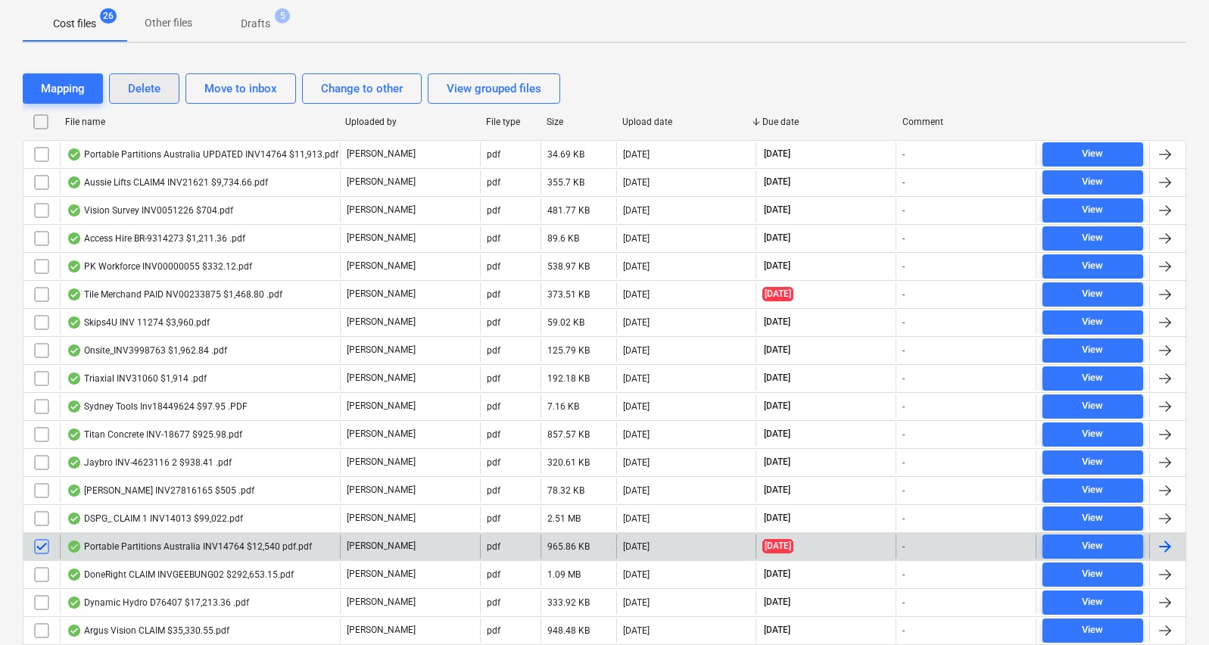
click at [149, 92] on div "Delete" at bounding box center [144, 89] width 33 height 20
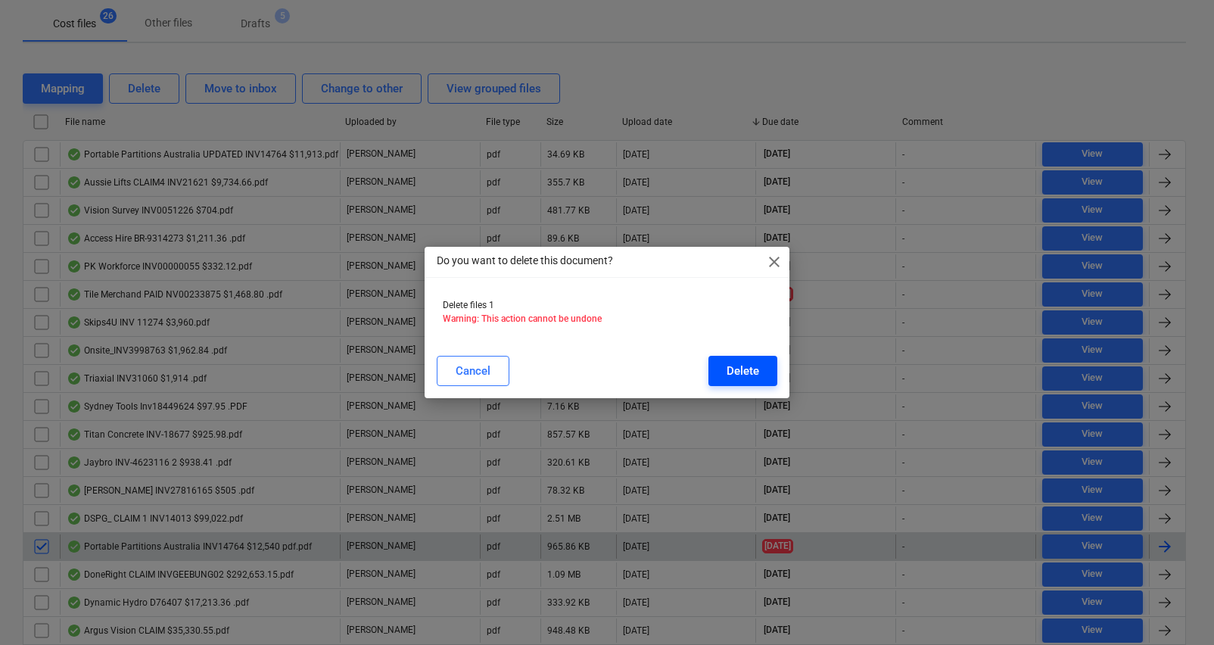
click at [749, 372] on div "Delete" at bounding box center [743, 371] width 33 height 20
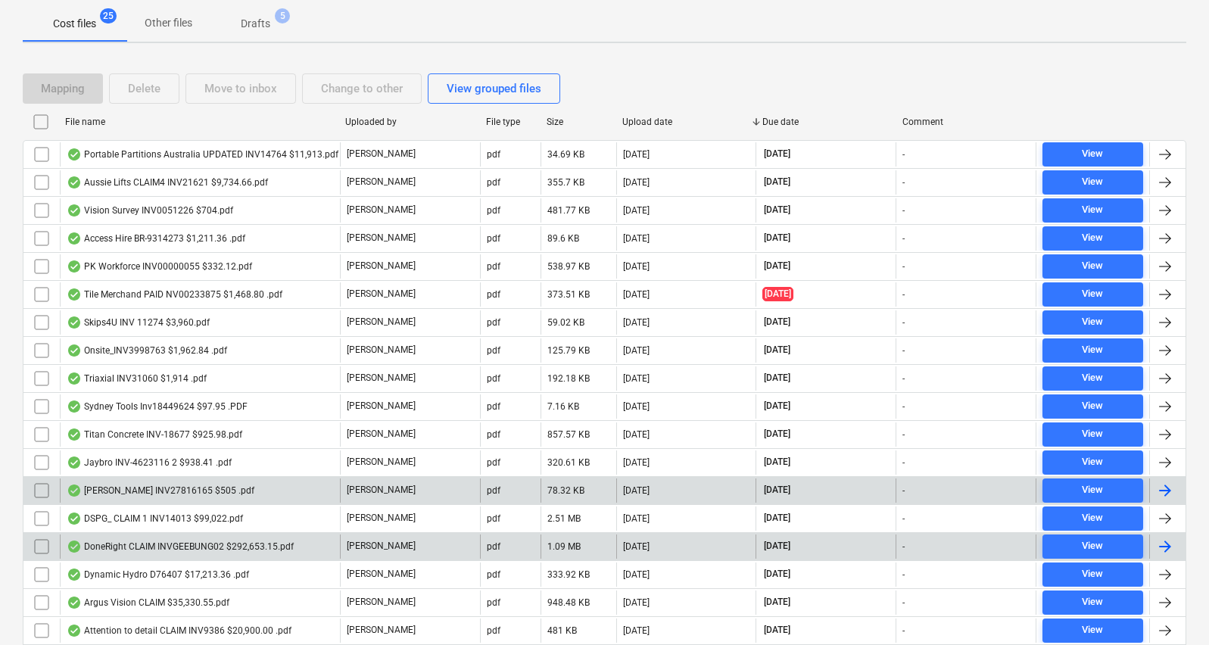
scroll to position [0, 0]
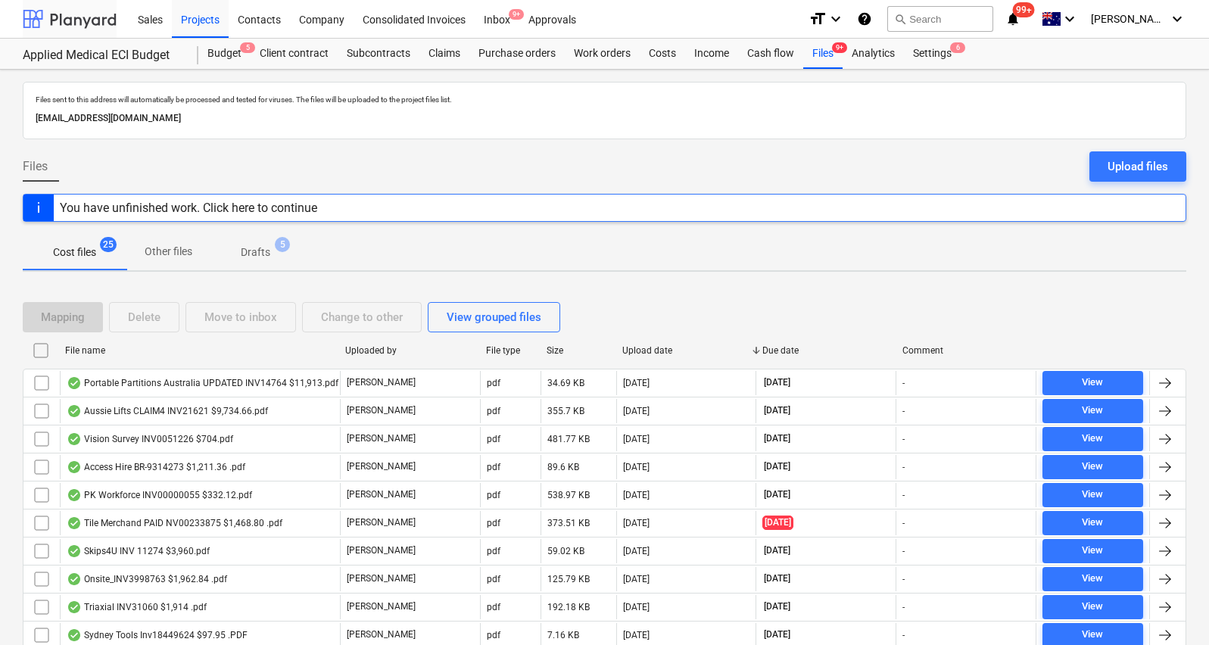
click at [71, 26] on div at bounding box center [70, 19] width 94 height 38
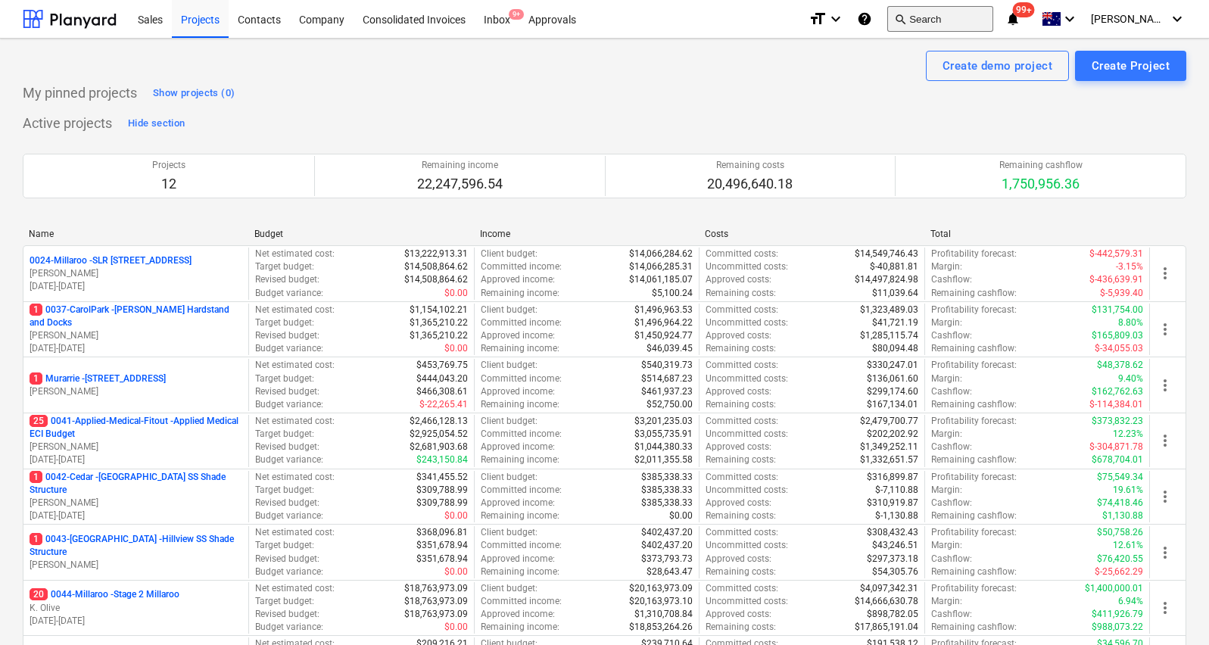
click at [949, 21] on button "search Search" at bounding box center [940, 19] width 106 height 26
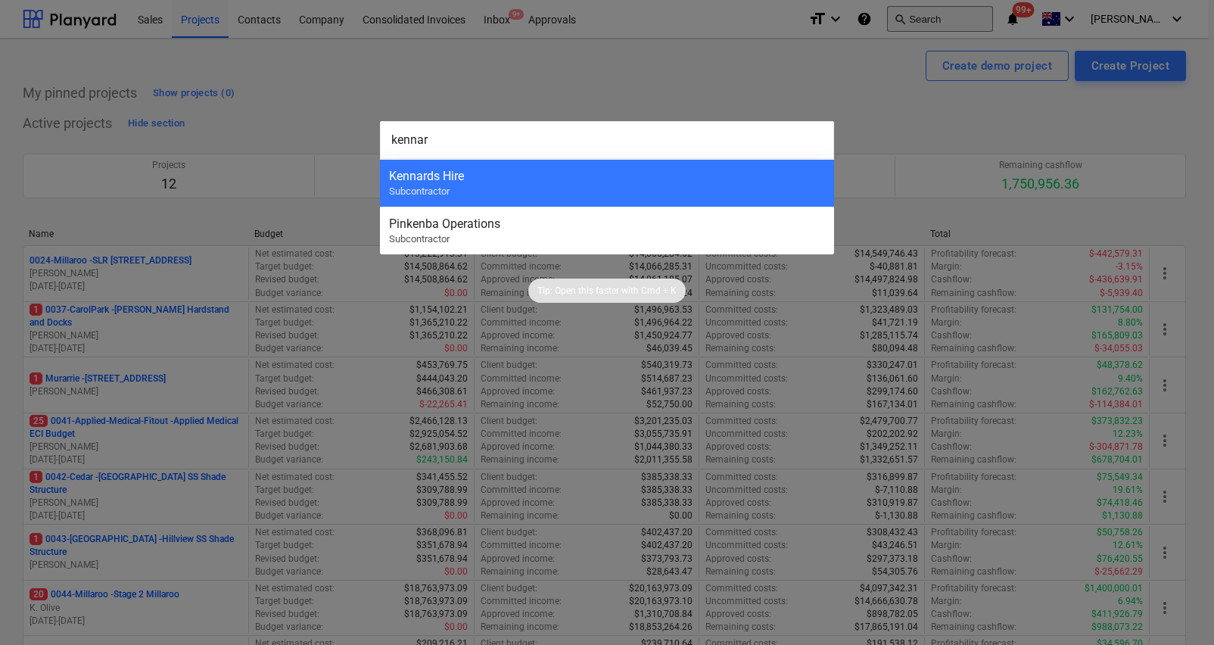
type input "[PERSON_NAME]"
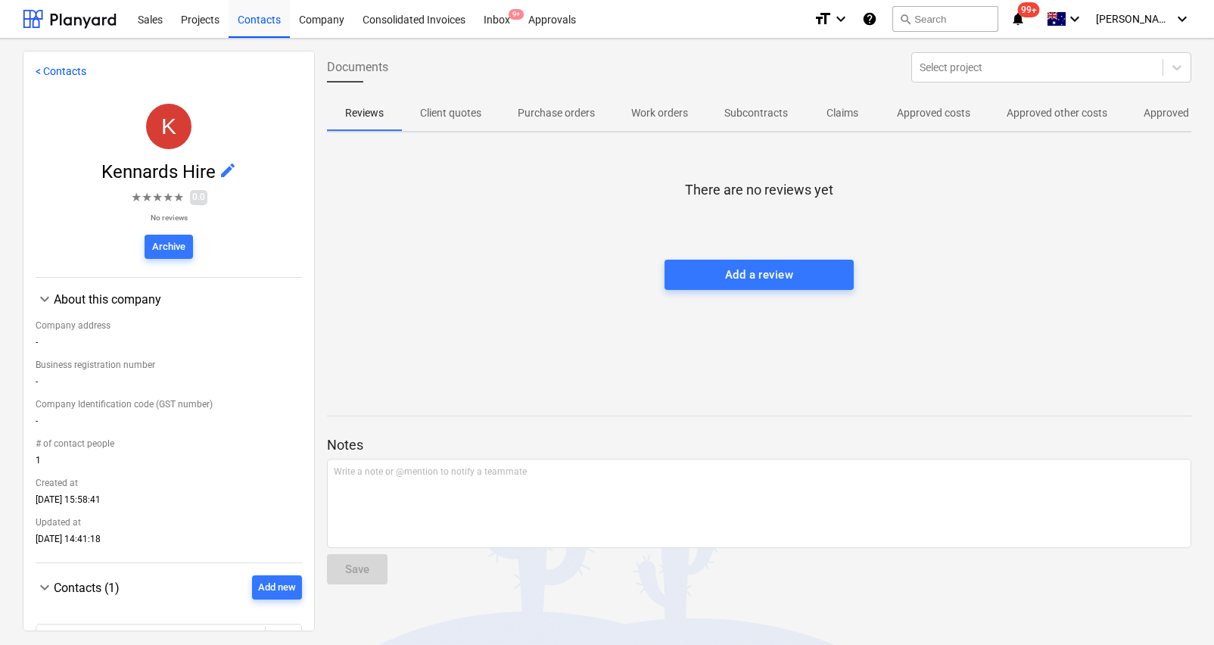
click at [1066, 116] on p "Approved other costs" at bounding box center [1057, 113] width 101 height 16
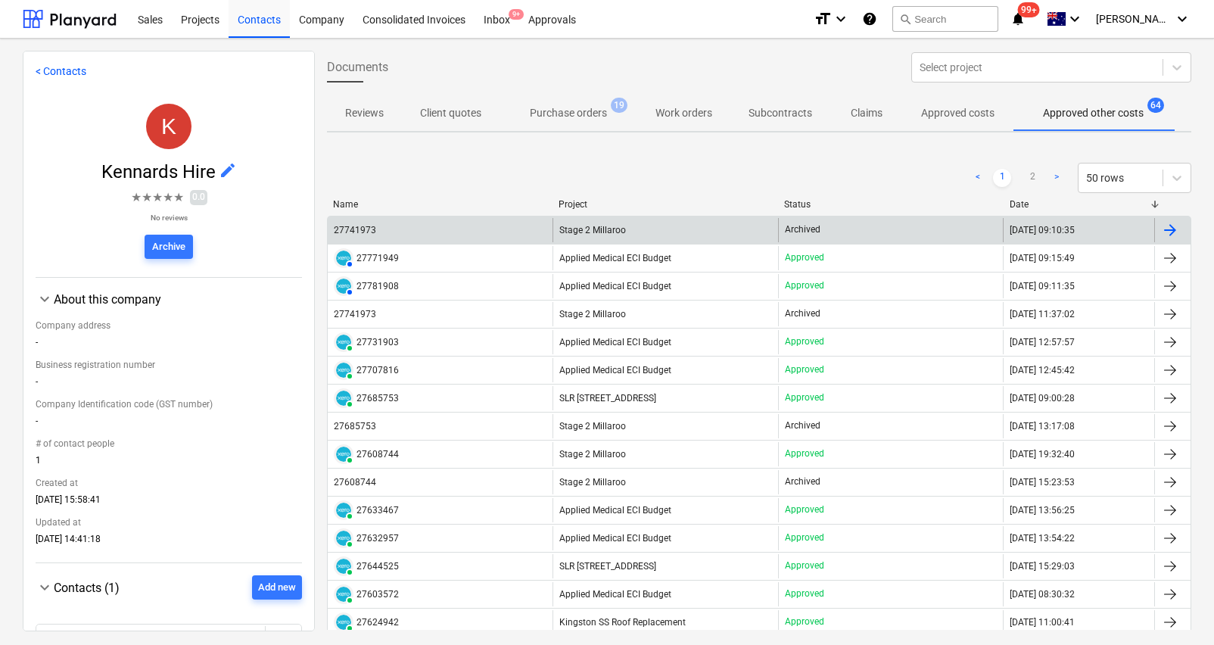
click at [369, 229] on div "27741973" at bounding box center [355, 230] width 42 height 11
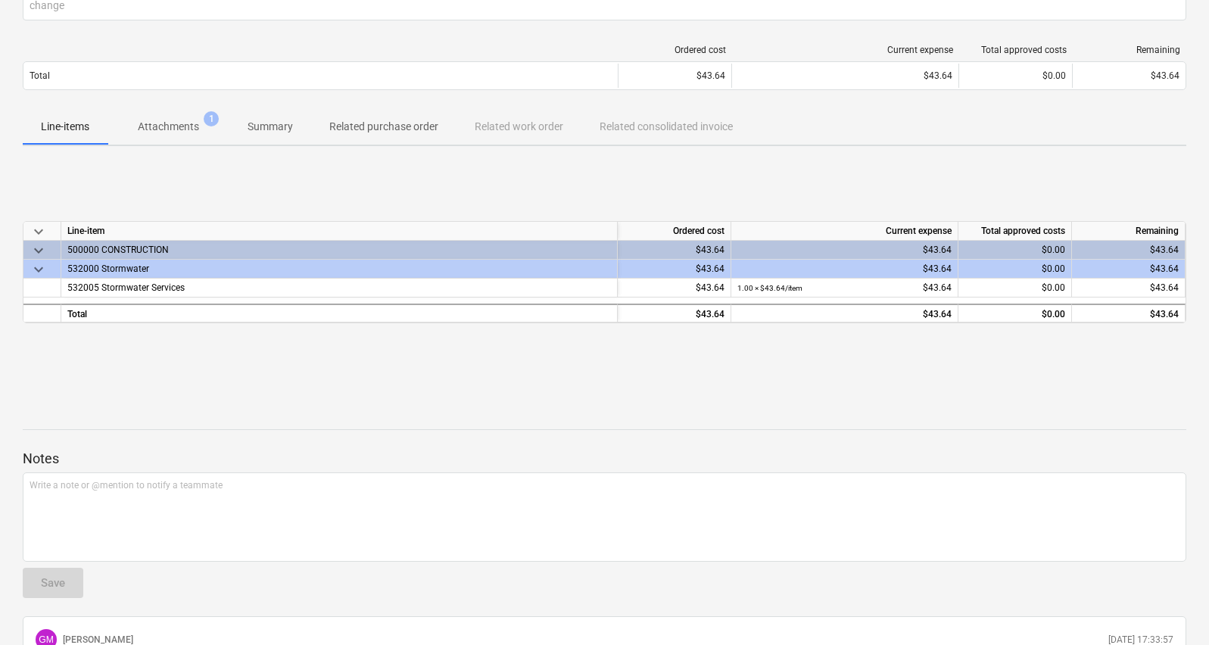
scroll to position [190, 0]
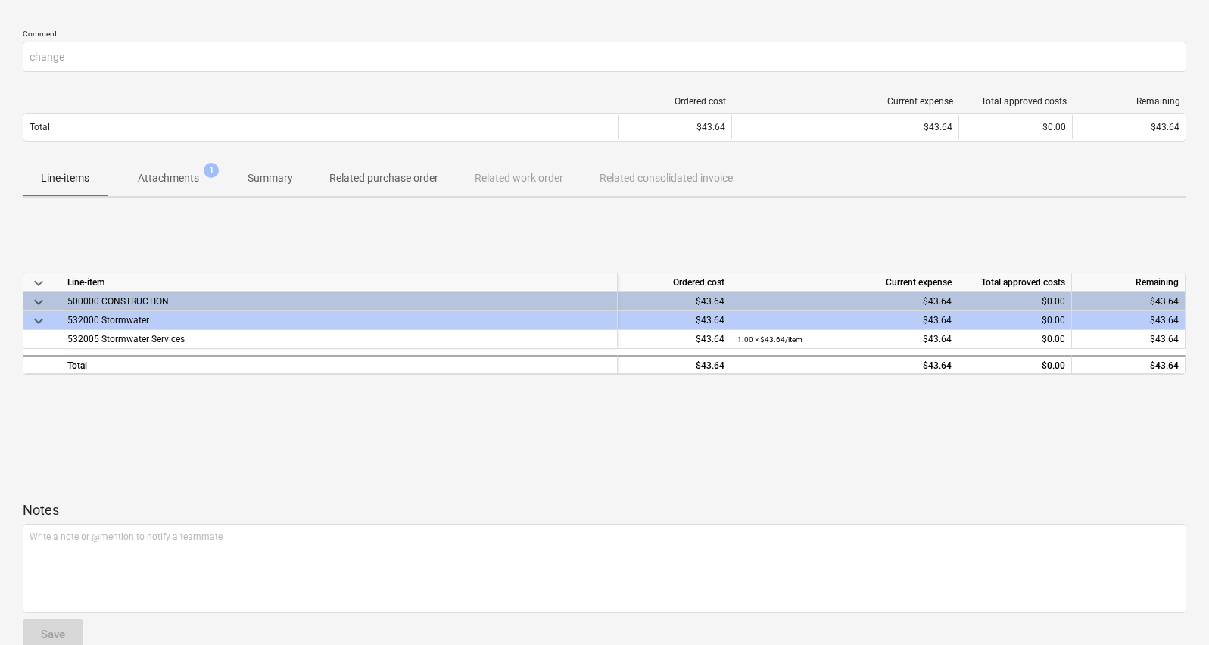
click at [188, 173] on p "Attachments" at bounding box center [168, 178] width 61 height 16
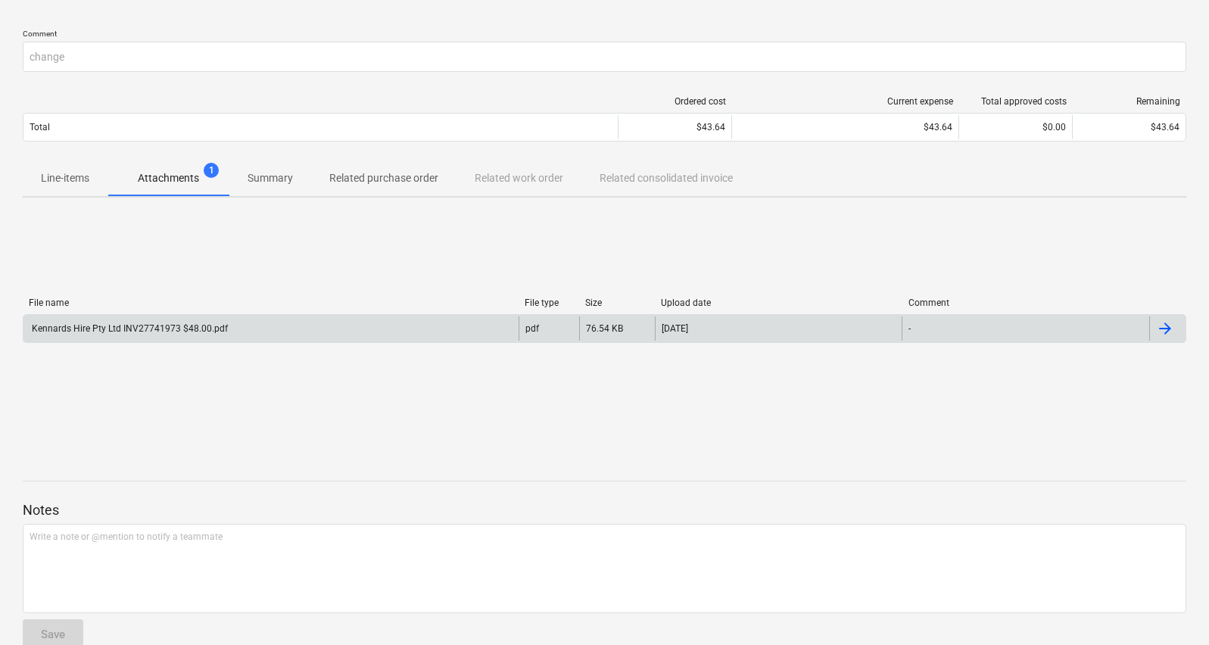
click at [209, 327] on div "Kennards Hire Pty Ltd INV27741973 $48.00.pdf" at bounding box center [129, 328] width 198 height 11
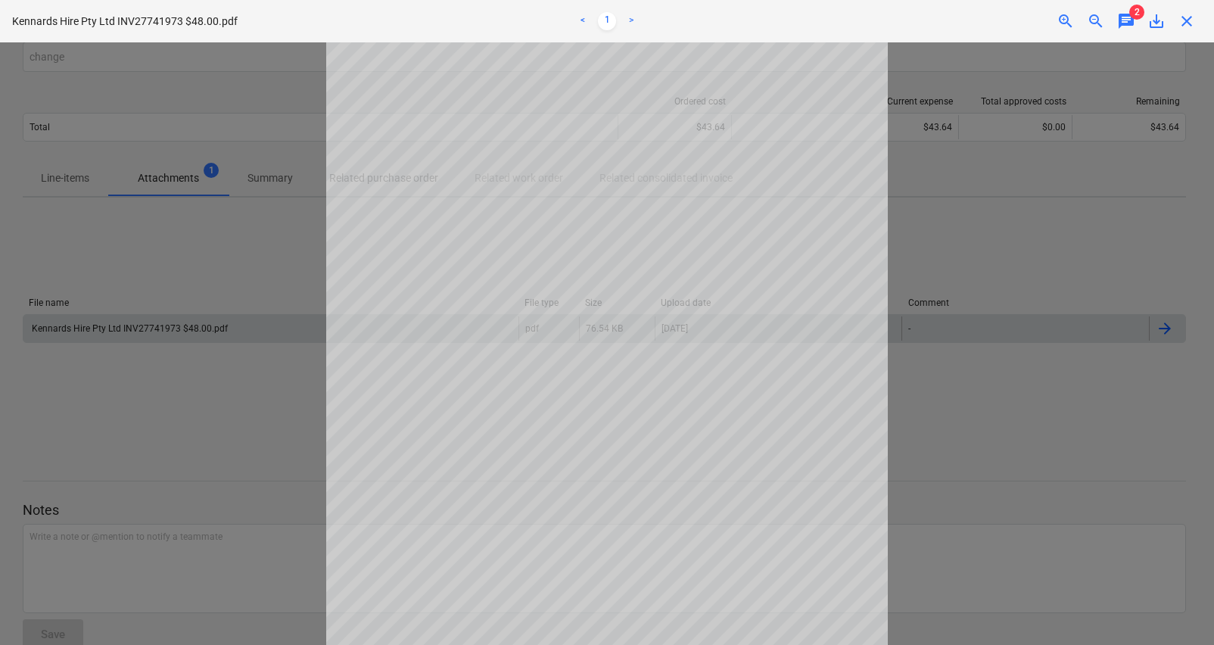
click at [1107, 17] on span "chat" at bounding box center [1126, 21] width 18 height 18
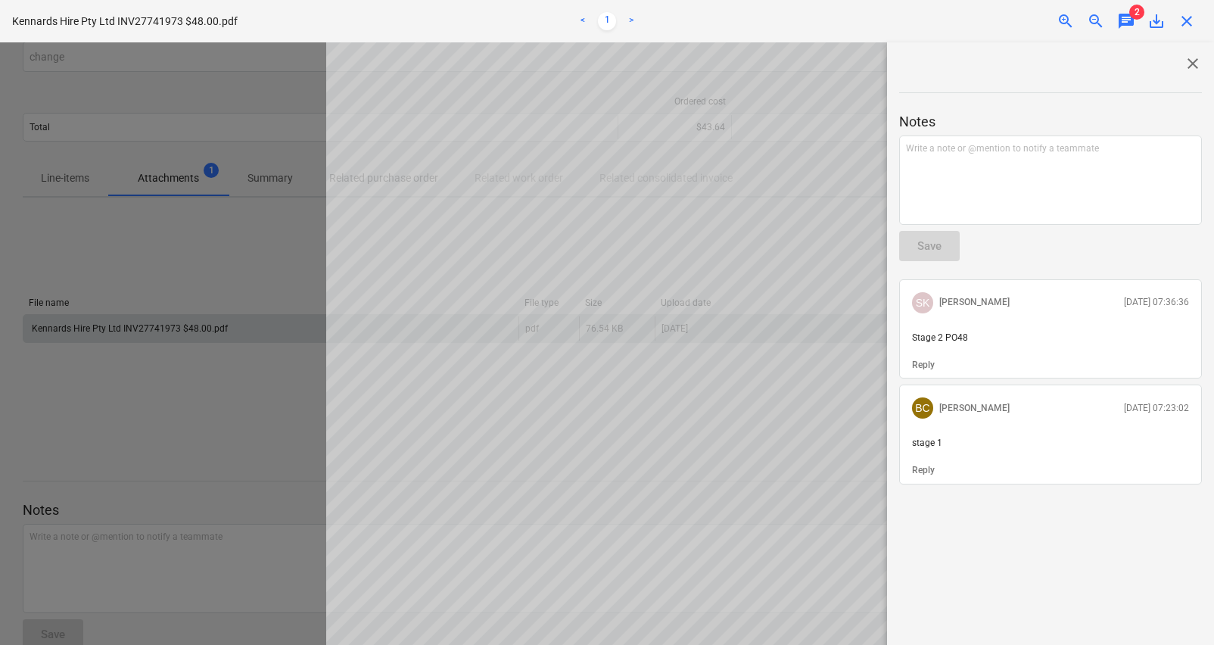
click at [1107, 20] on span "close" at bounding box center [1187, 21] width 18 height 18
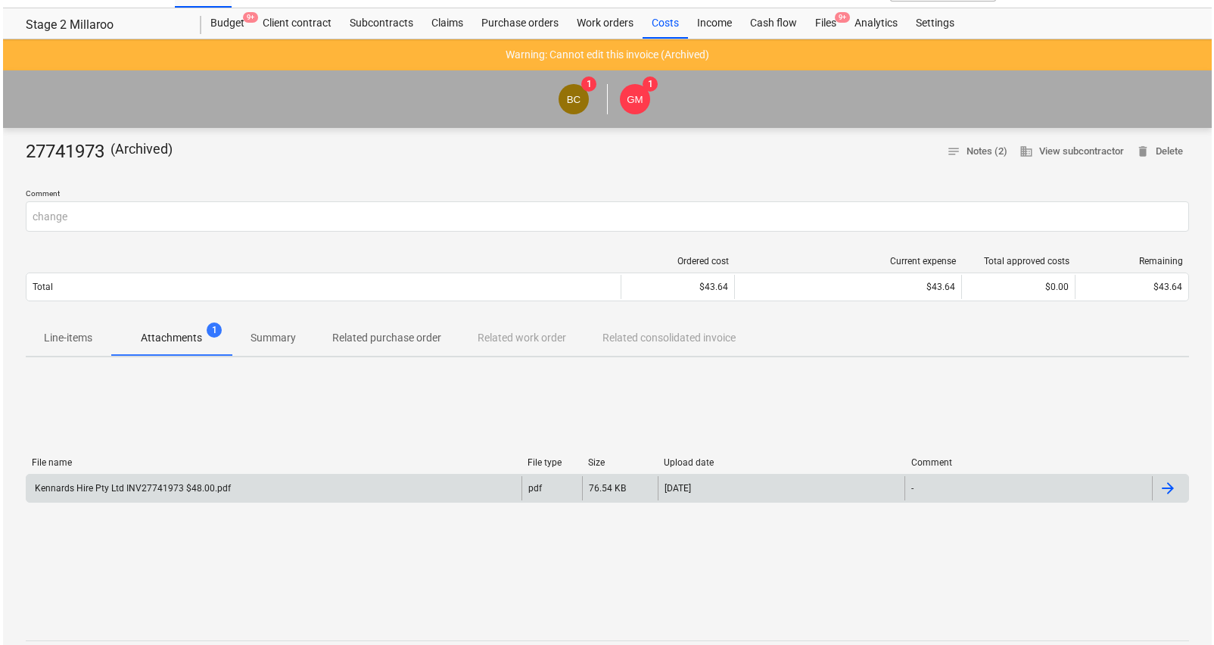
scroll to position [30, 0]
click at [181, 489] on div "Kennards Hire Pty Ltd INV27741973 $48.00.pdf" at bounding box center [129, 489] width 198 height 11
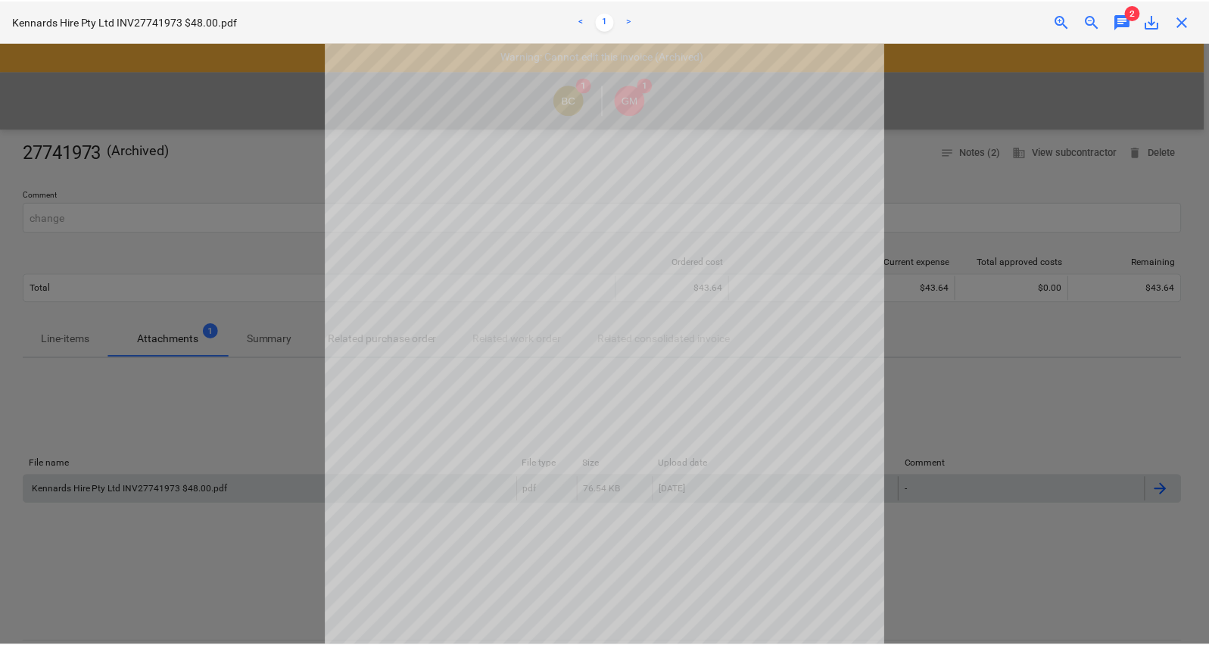
scroll to position [69, 0]
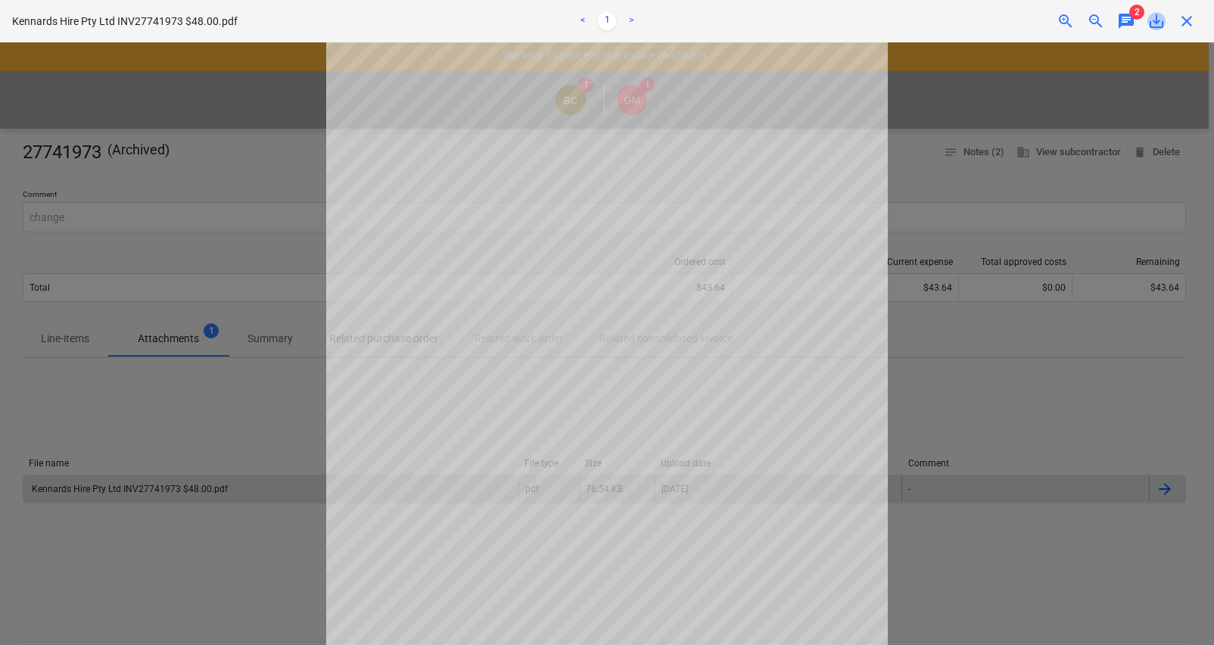
click at [1107, 21] on span "save_alt" at bounding box center [1157, 21] width 18 height 18
click at [1107, 23] on span "close" at bounding box center [1187, 21] width 18 height 18
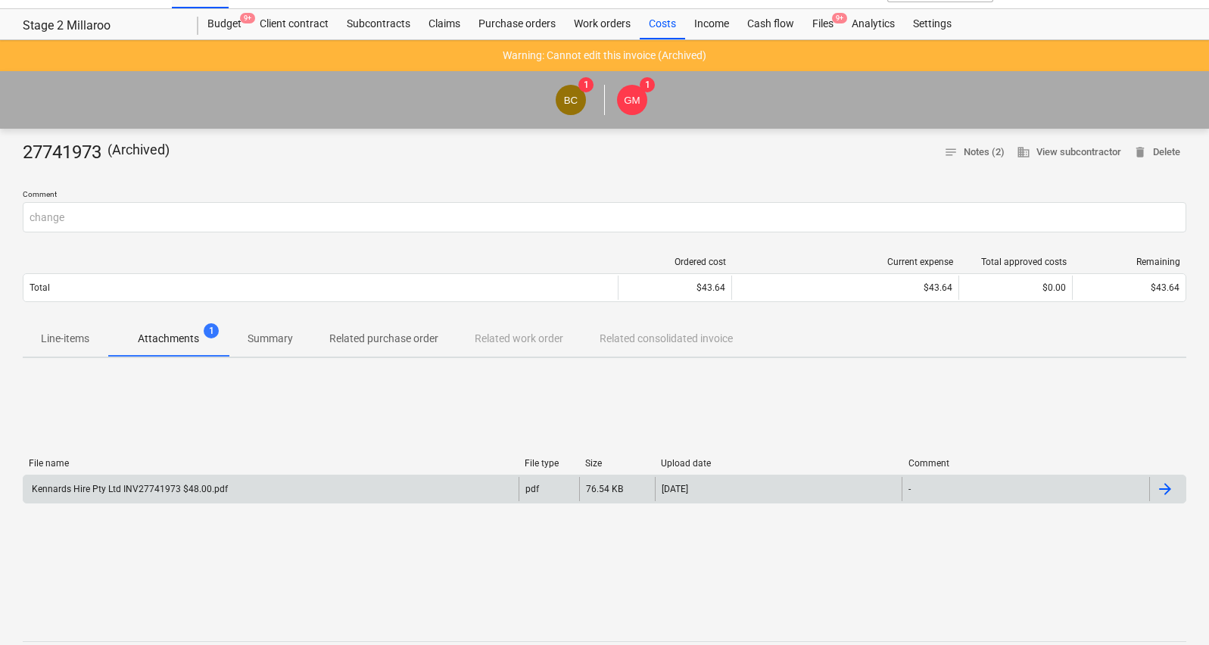
scroll to position [0, 0]
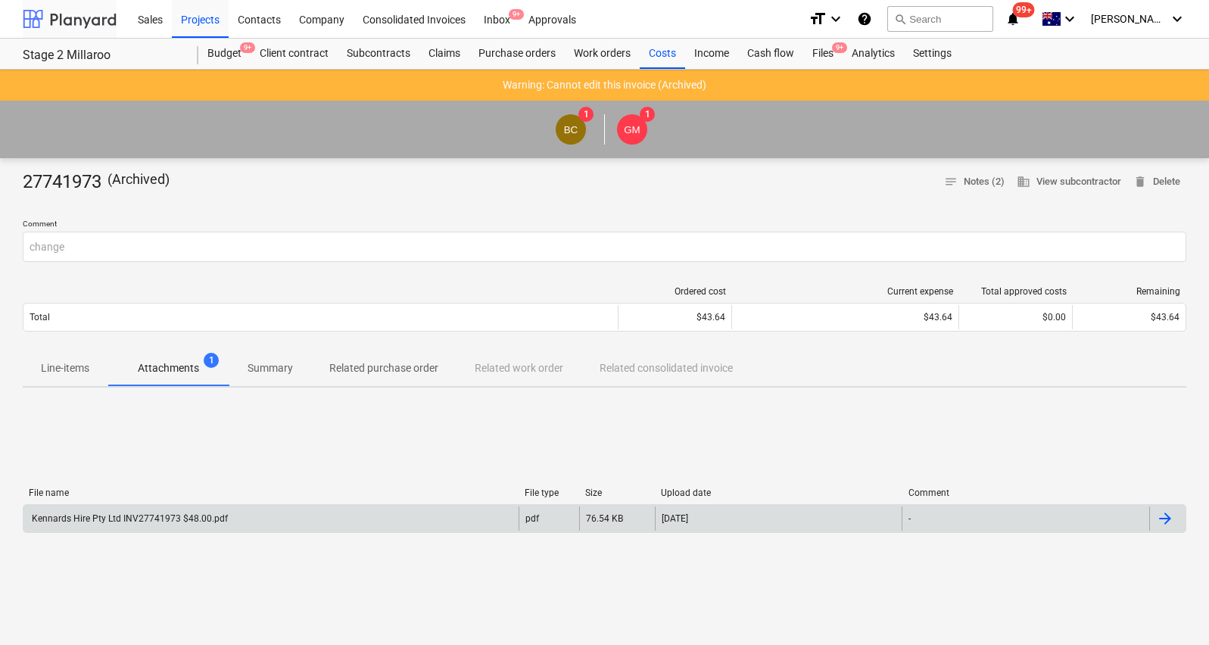
click at [89, 17] on div at bounding box center [70, 19] width 94 height 38
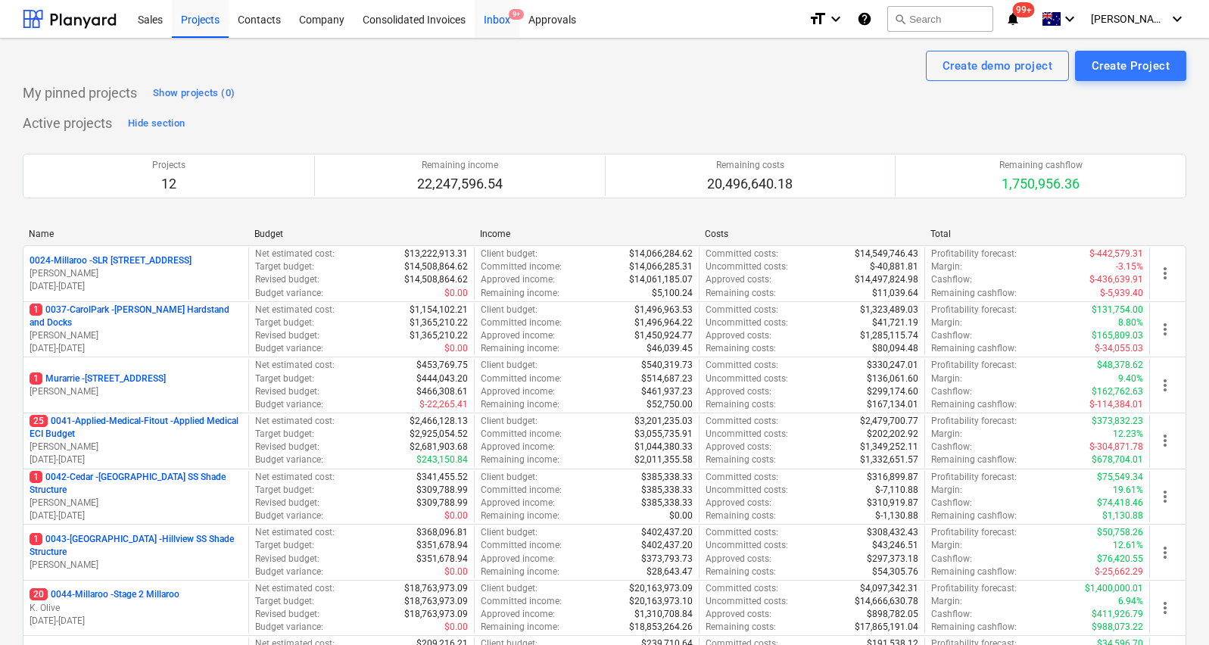
click at [490, 18] on div "Inbox 9+" at bounding box center [497, 18] width 45 height 39
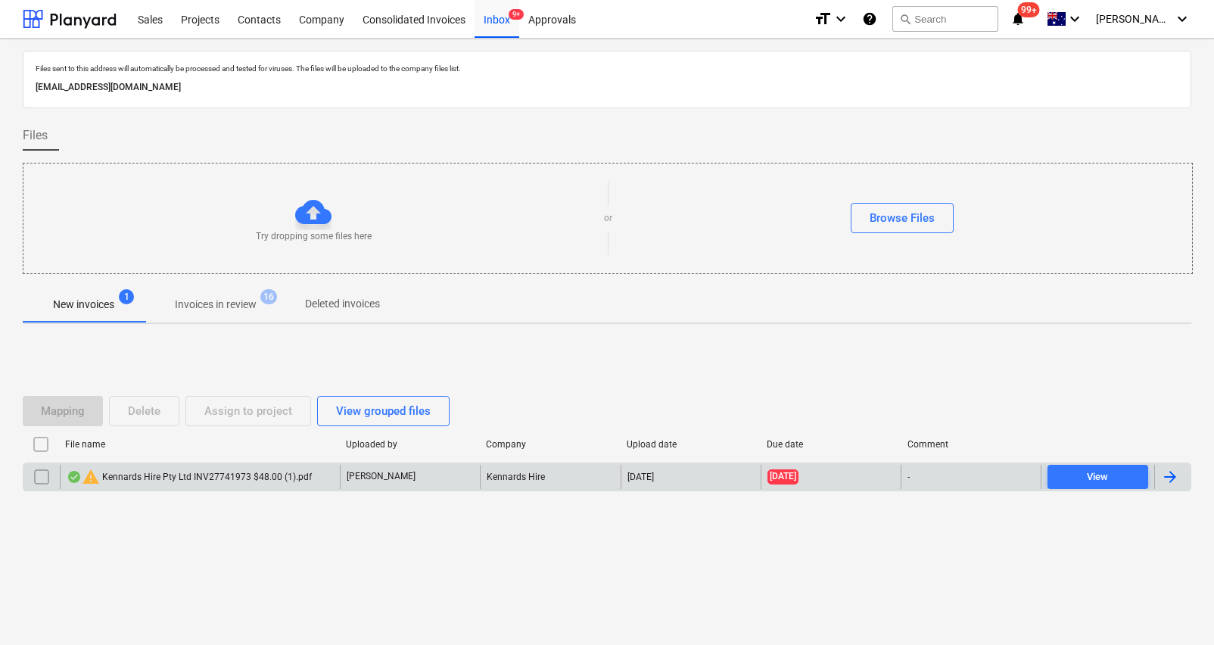
click at [180, 478] on div "warning Kennards Hire Pty Ltd INV27741973 $48.00 (1).pdf" at bounding box center [189, 477] width 245 height 18
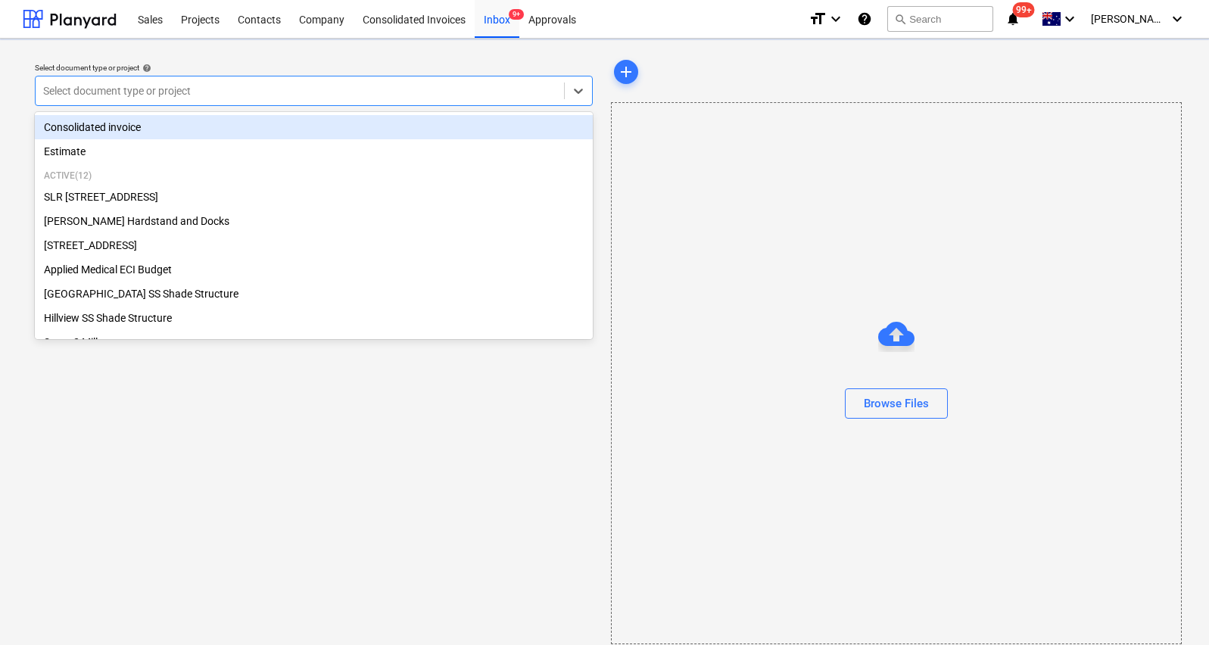
click at [250, 87] on div at bounding box center [299, 90] width 513 height 15
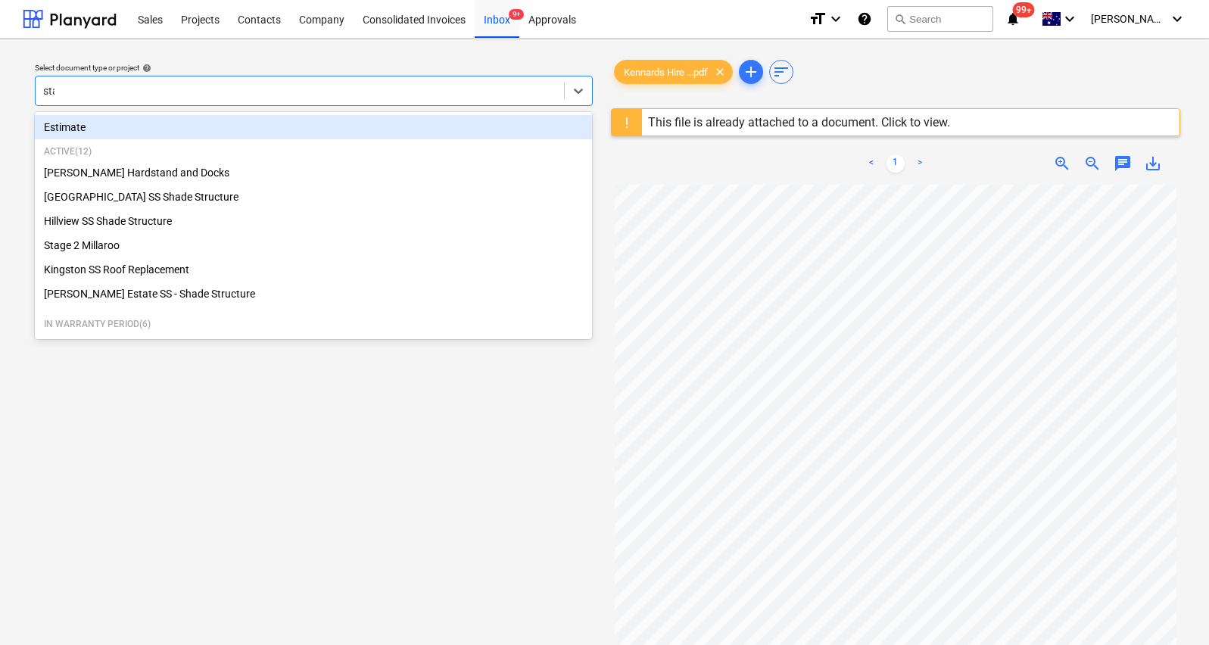
type input "stag"
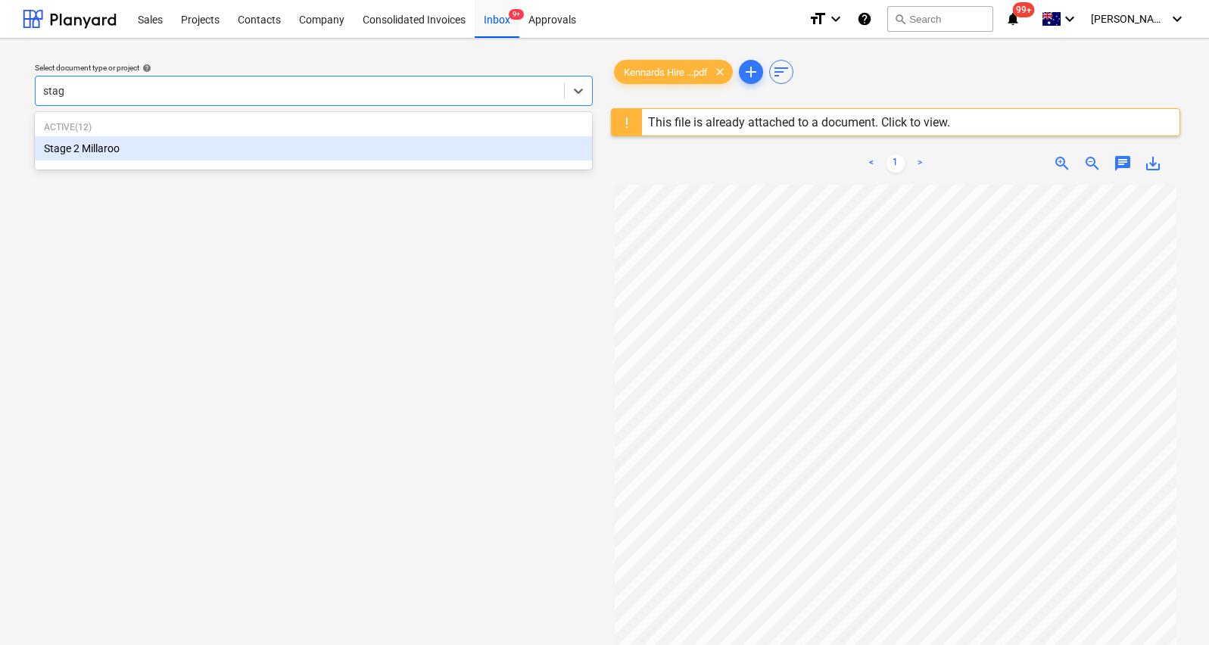
click at [207, 146] on div "Stage 2 Millaroo" at bounding box center [313, 148] width 557 height 24
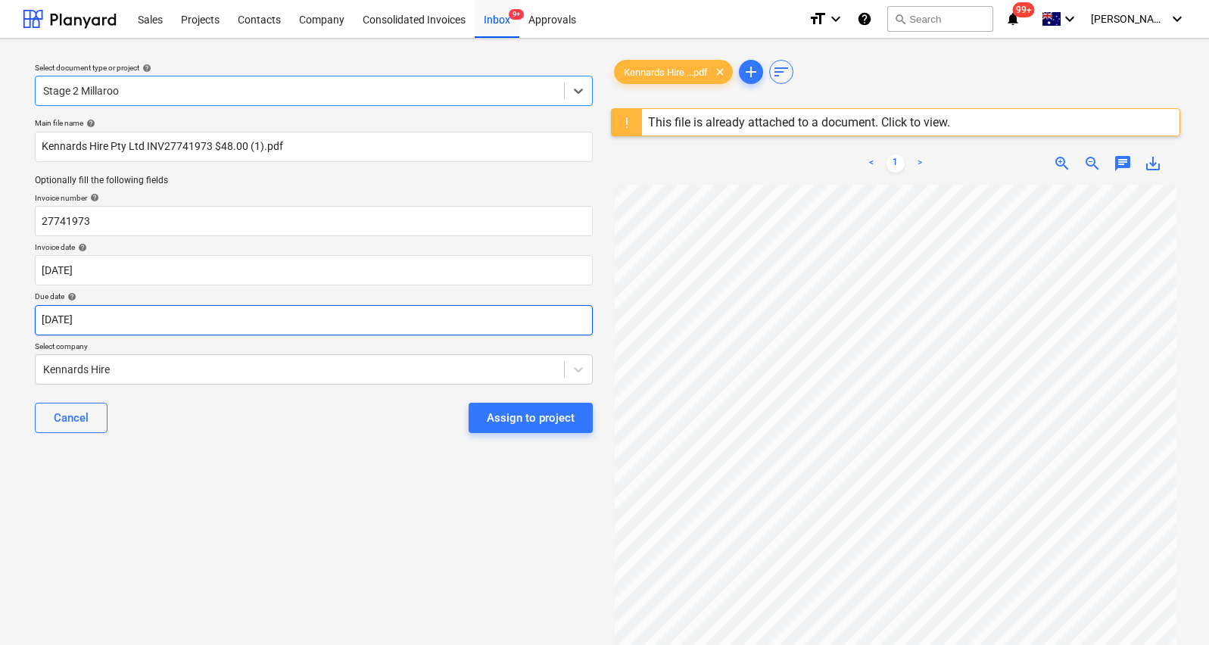
click at [207, 330] on body "Sales Projects Contacts Company Consolidated Invoices Inbox 9+ Approvals format…" at bounding box center [604, 322] width 1209 height 645
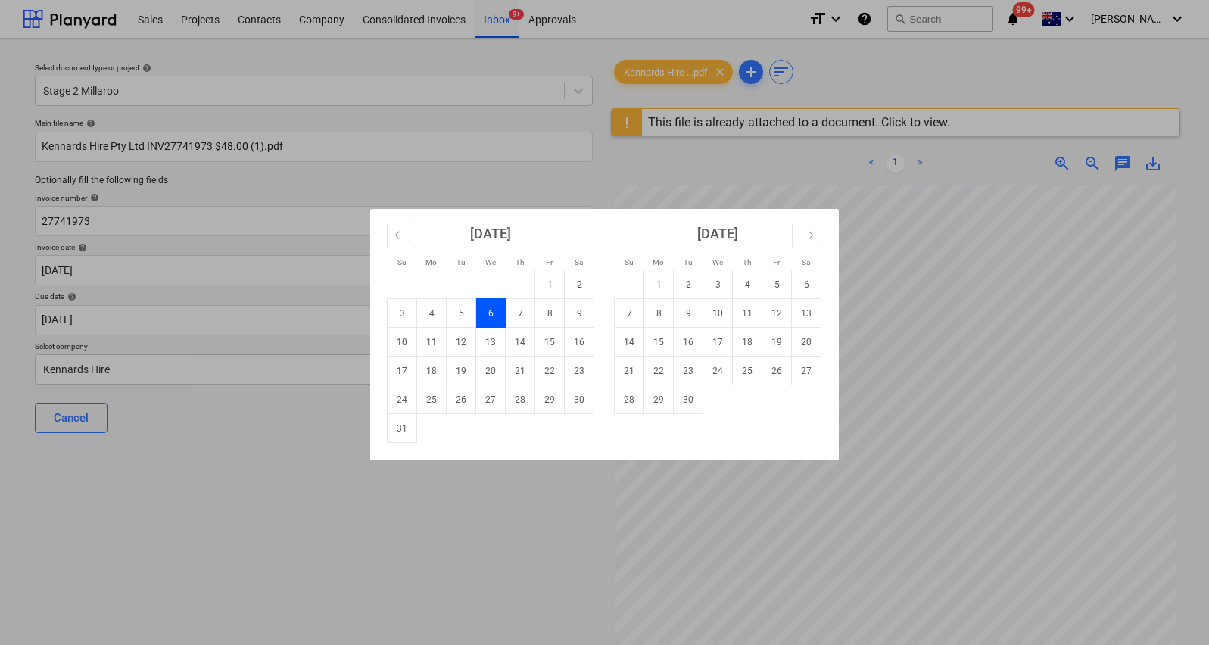
click at [550, 192] on div "Su Mo Tu We Th Fr Sa Su Mo Tu We Th Fr Sa [DATE] 1 2 3 4 5 6 7 8 9 10 11 12 13 …" at bounding box center [604, 322] width 1209 height 645
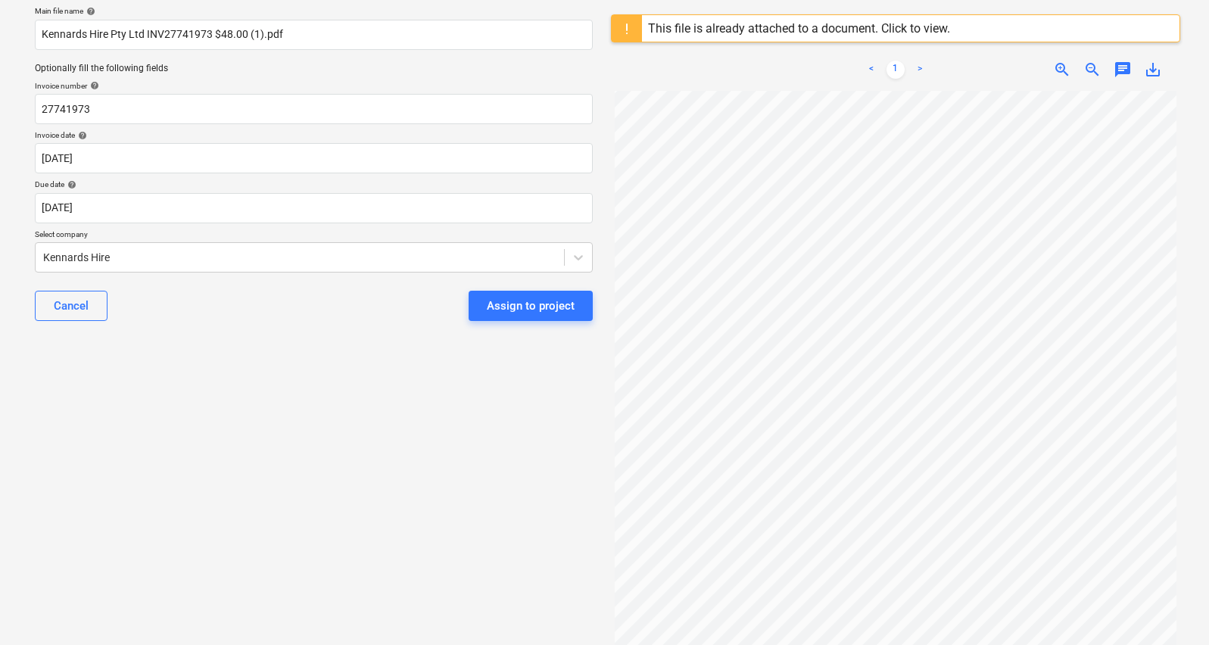
scroll to position [110, 0]
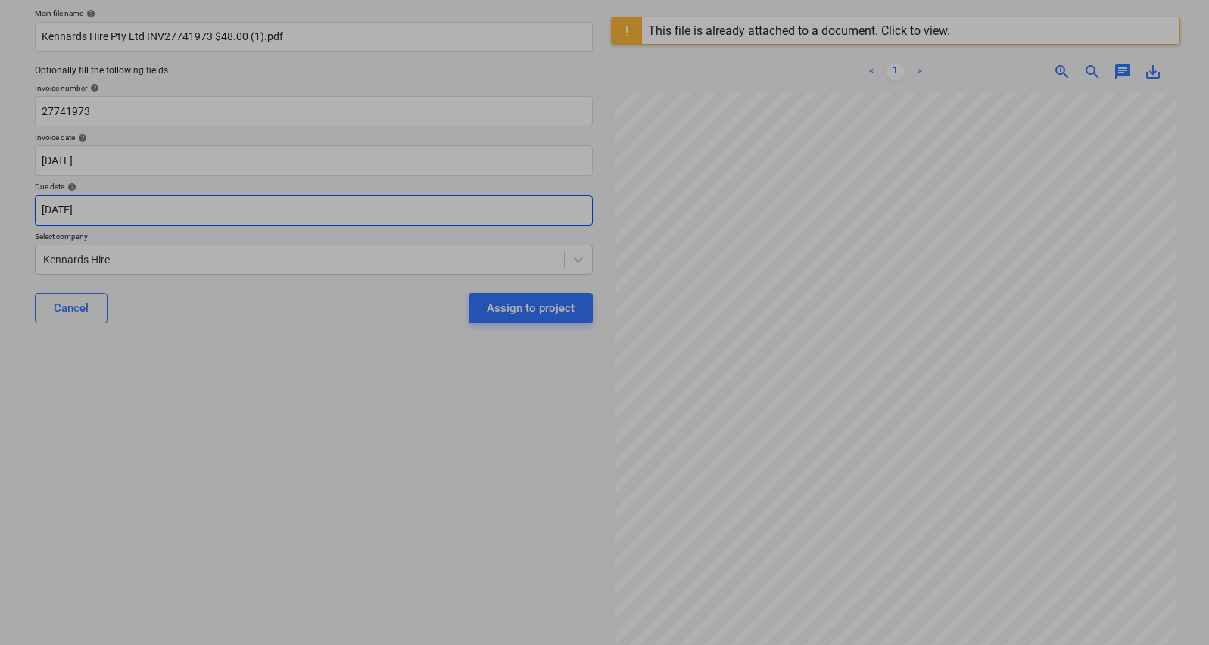
click at [223, 214] on body "Sales Projects Contacts Company Consolidated Invoices Inbox 9+ Approvals format…" at bounding box center [604, 212] width 1209 height 645
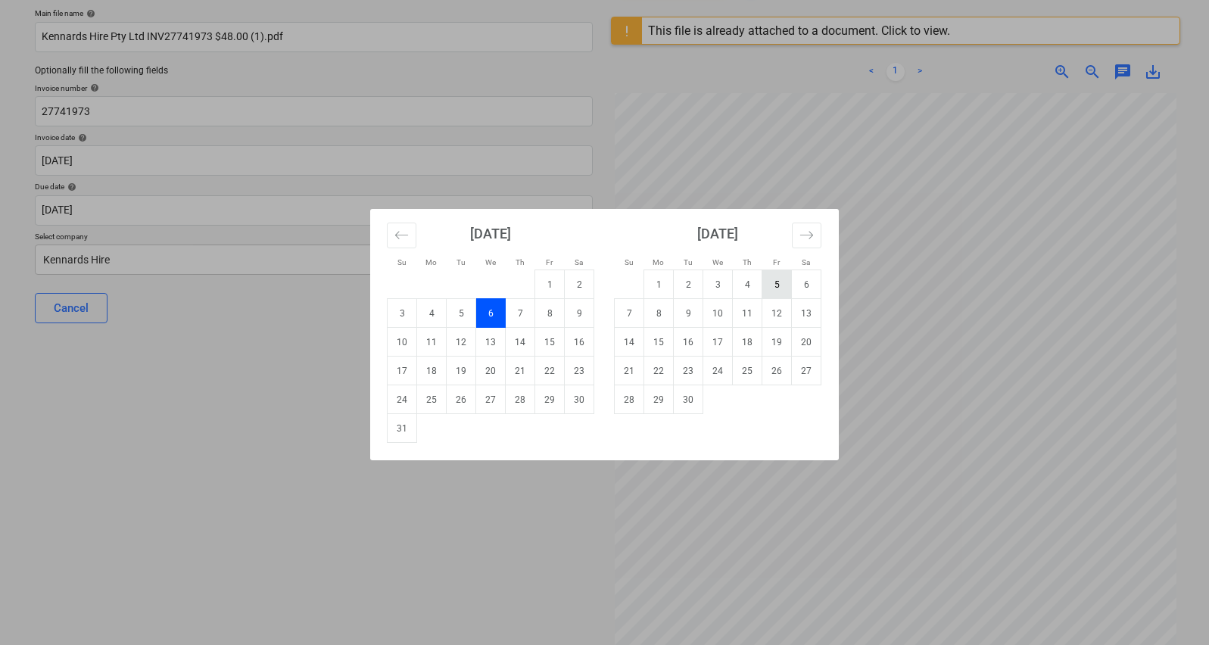
click at [780, 290] on td "5" at bounding box center [777, 284] width 30 height 29
type input "[DATE]"
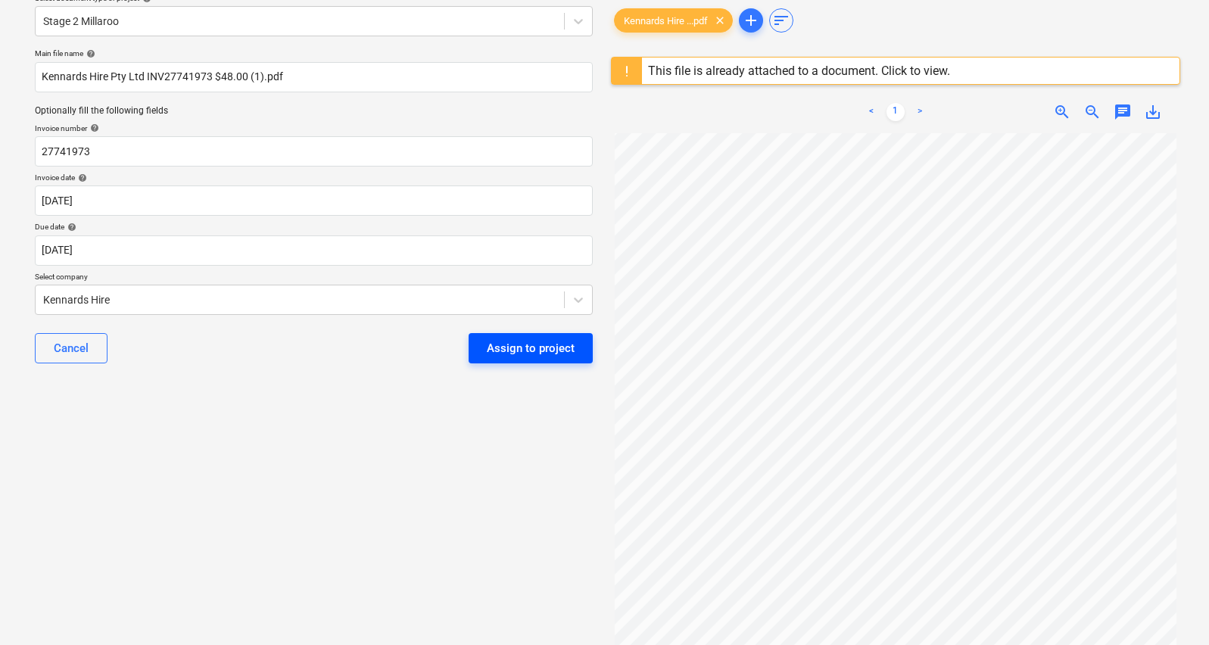
scroll to position [70, 0]
click at [521, 338] on div "Assign to project" at bounding box center [531, 348] width 88 height 20
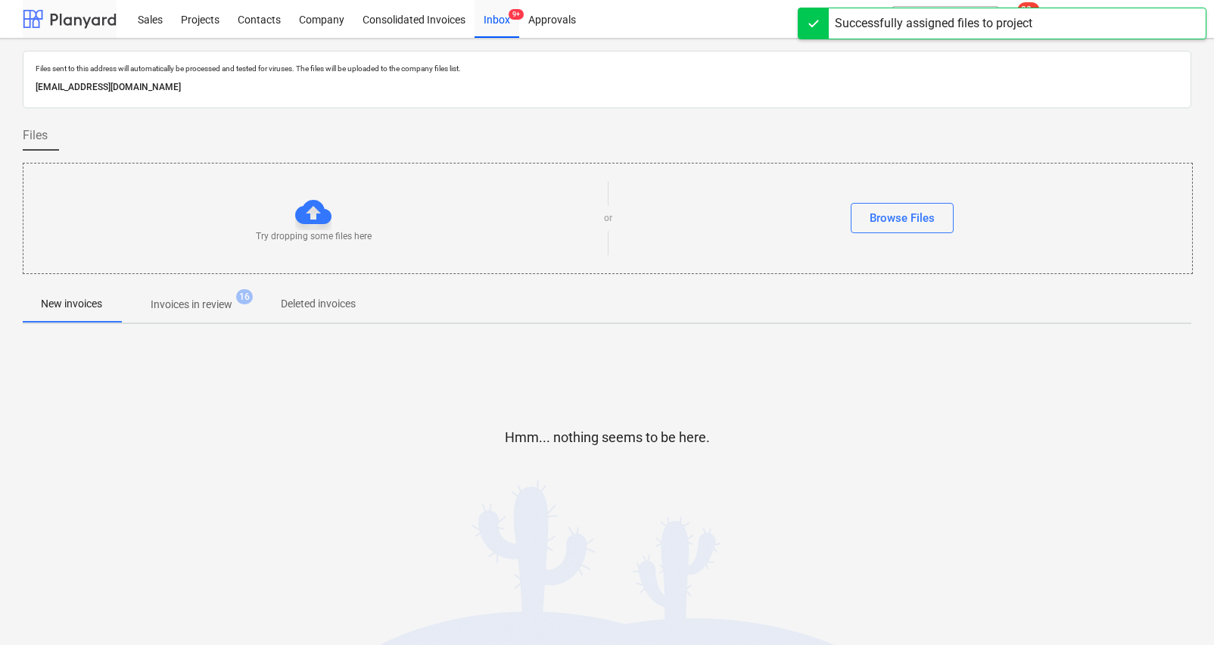
click at [89, 17] on div at bounding box center [70, 19] width 94 height 38
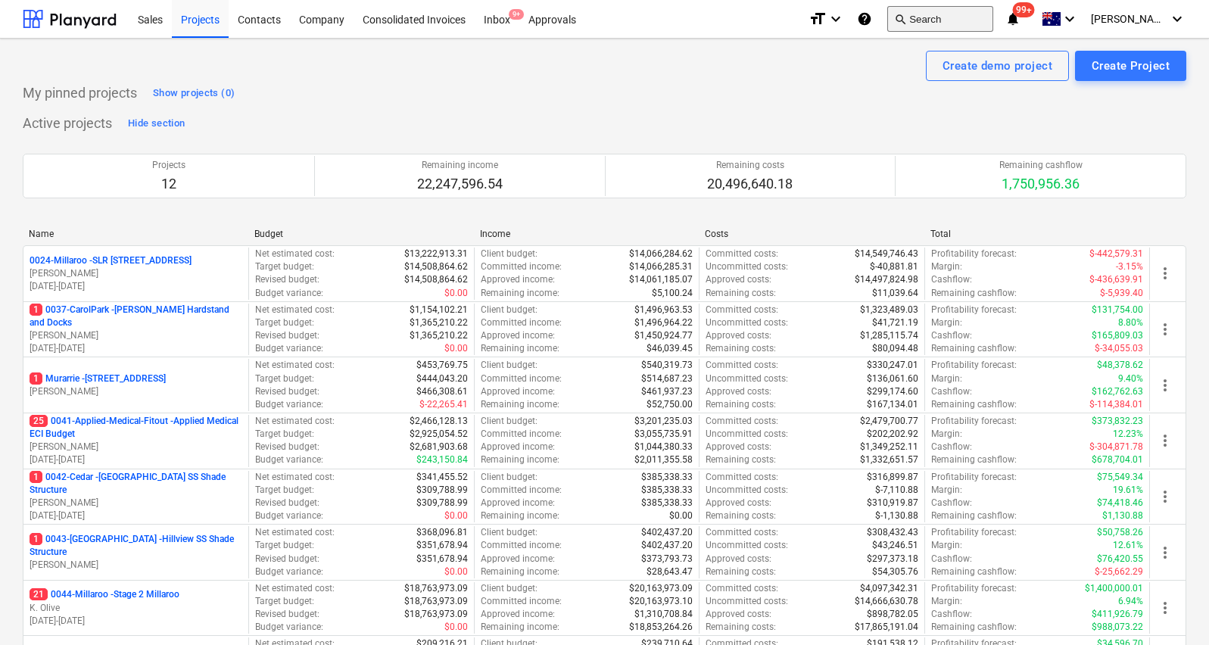
click at [963, 29] on button "search Search" at bounding box center [940, 19] width 106 height 26
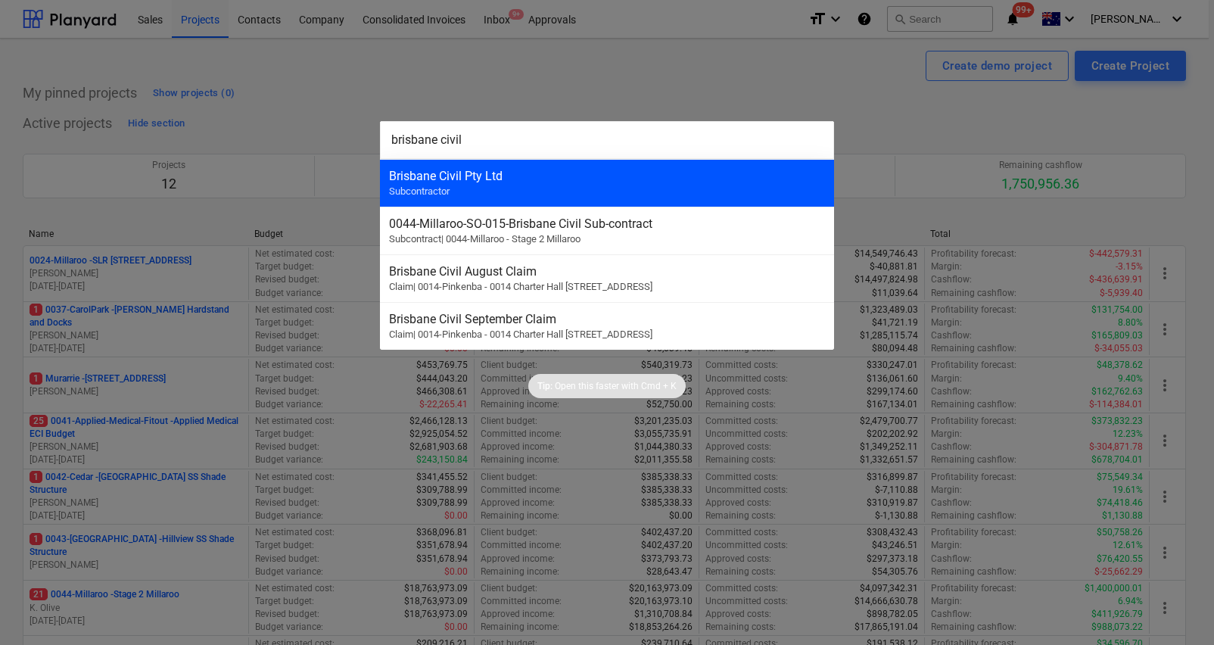
type input "brisbane civil"
click at [650, 175] on div "Brisbane Civil Pty Ltd" at bounding box center [607, 176] width 436 height 14
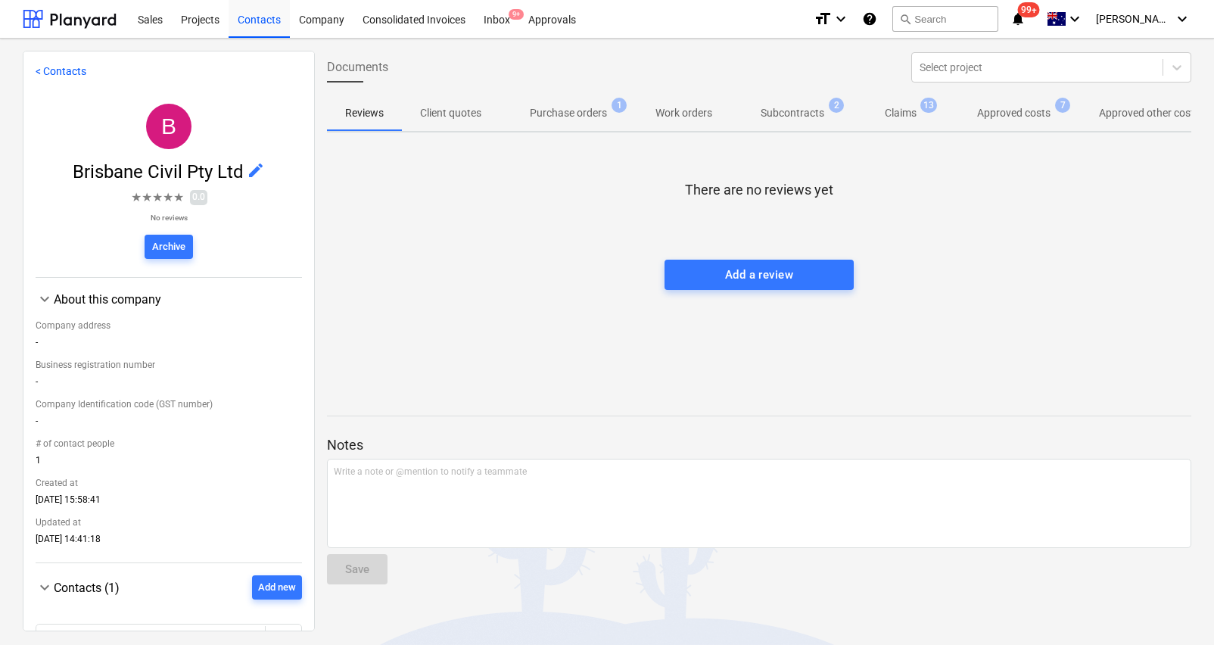
click at [1018, 123] on span "Approved costs 7" at bounding box center [1014, 112] width 134 height 27
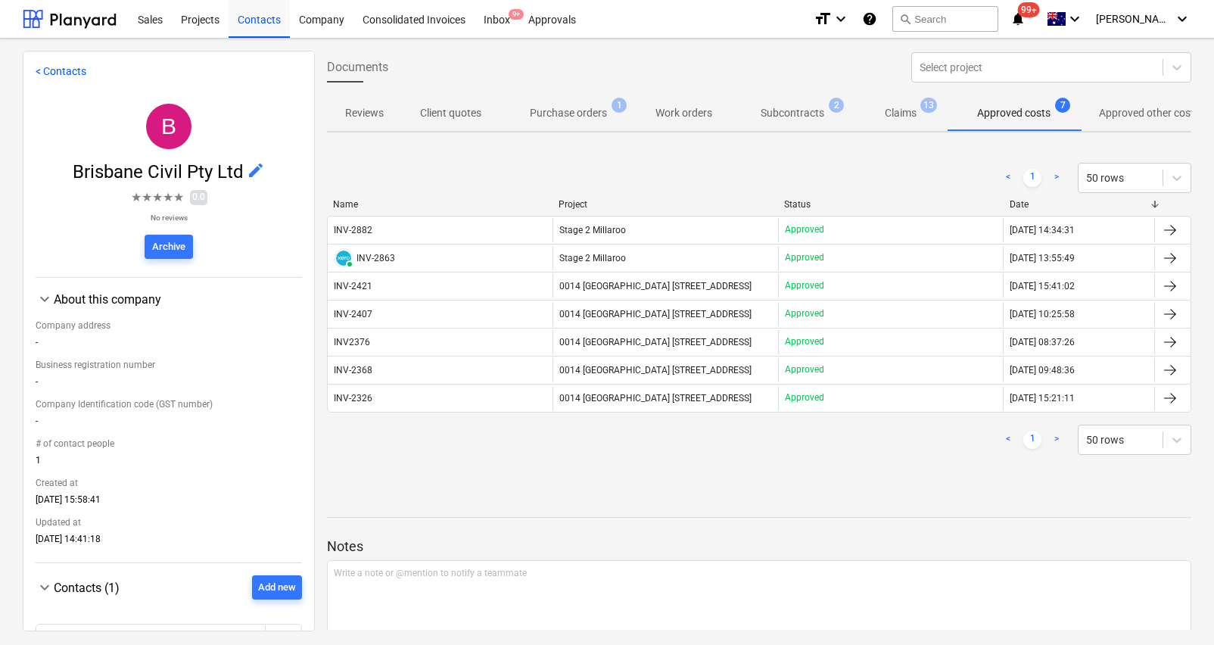
click at [367, 230] on div "INV-2882" at bounding box center [353, 230] width 39 height 11
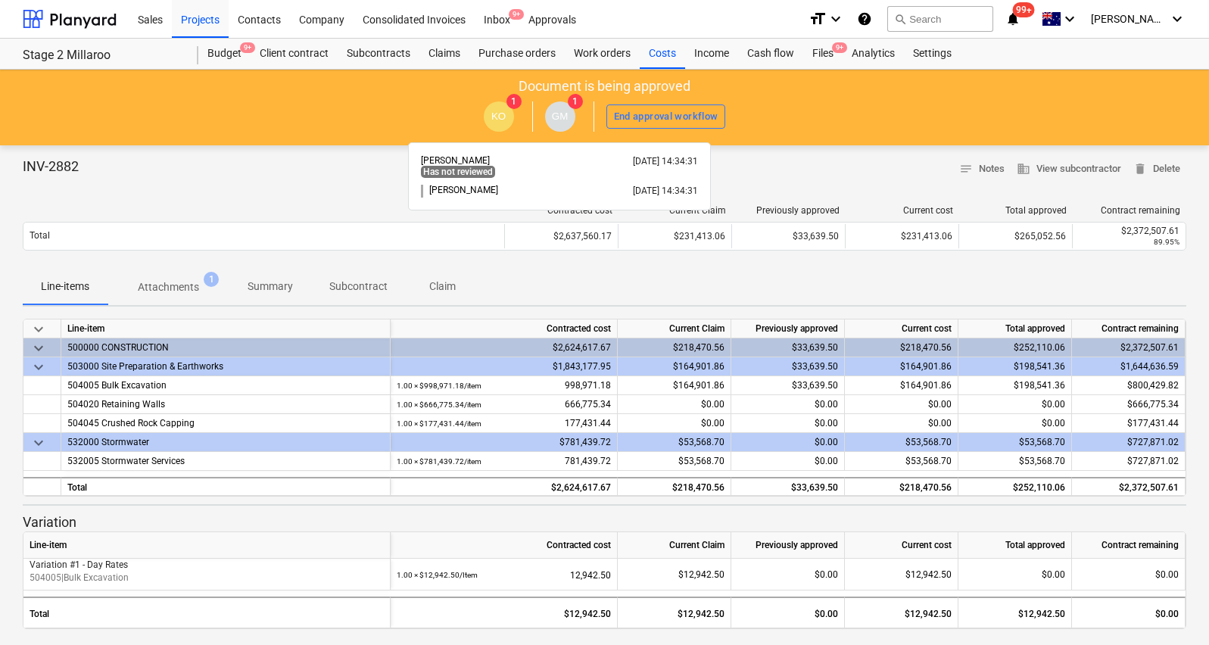
click at [562, 117] on span "GM" at bounding box center [560, 116] width 16 height 11
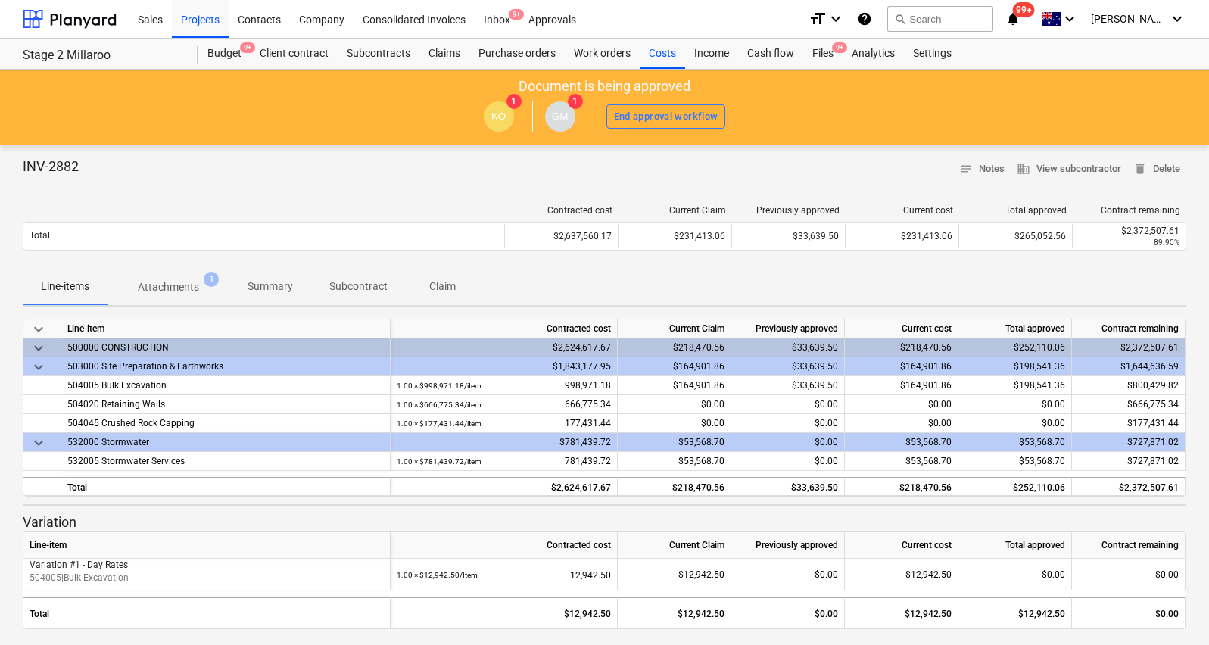
click at [191, 283] on p "Attachments" at bounding box center [168, 287] width 61 height 16
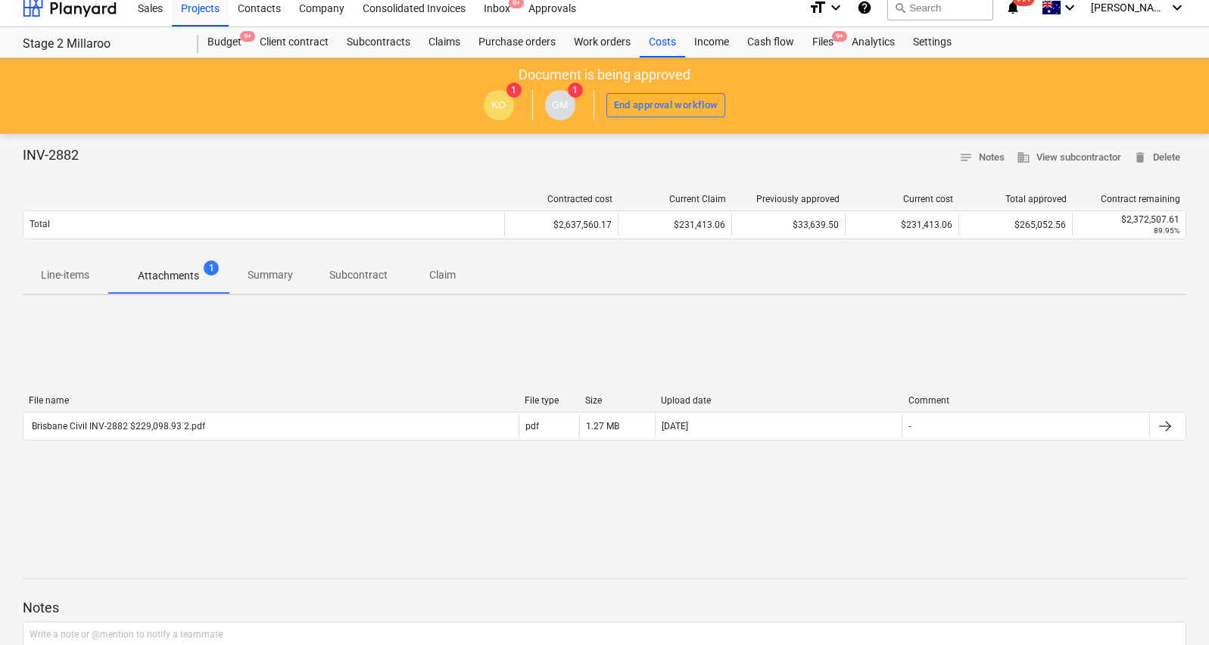
scroll to position [7, 0]
